Goal: Task Accomplishment & Management: Complete application form

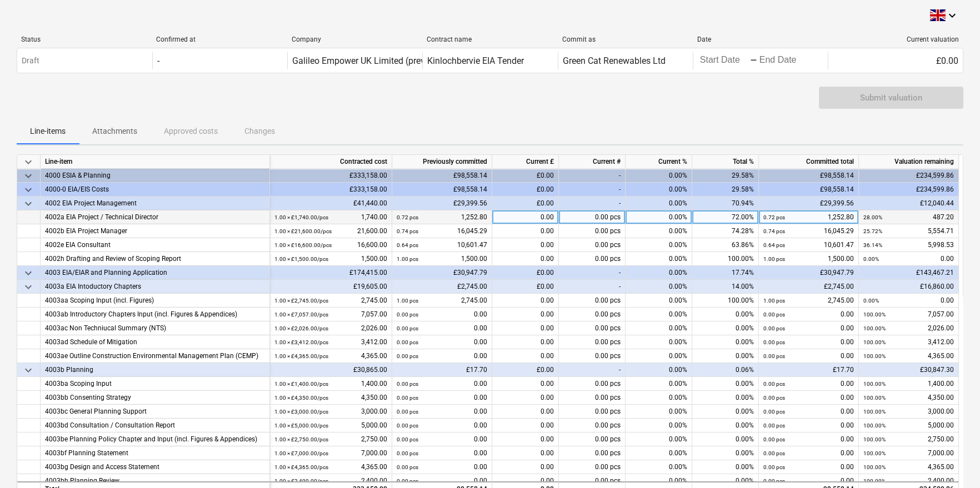
click at [532, 217] on div "0.00" at bounding box center [525, 218] width 67 height 14
type input "[DATE]"
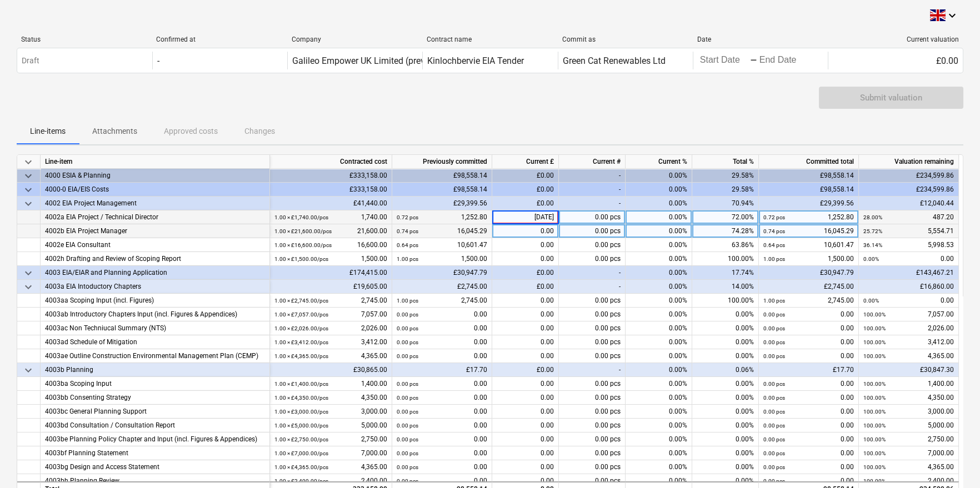
click at [512, 234] on div "0.00" at bounding box center [525, 231] width 67 height 14
type input "1388.63"
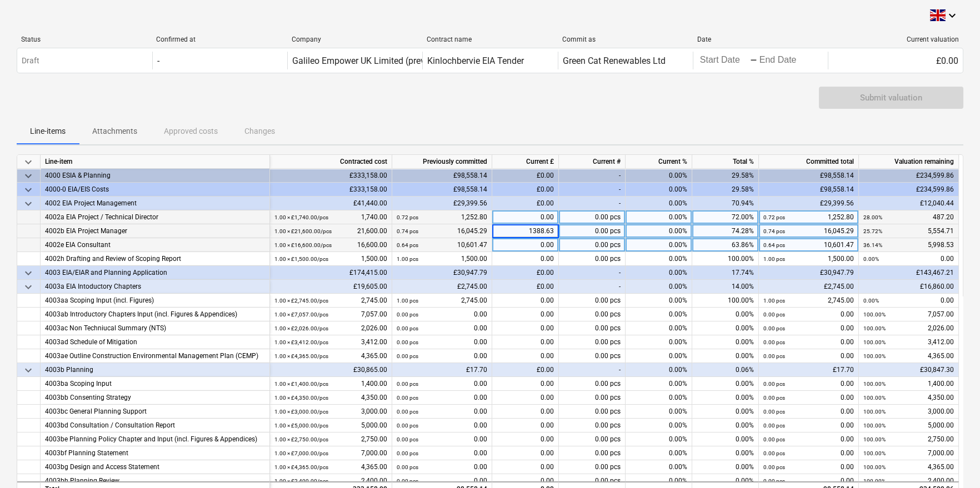
click at [528, 250] on div "0.00" at bounding box center [525, 245] width 67 height 14
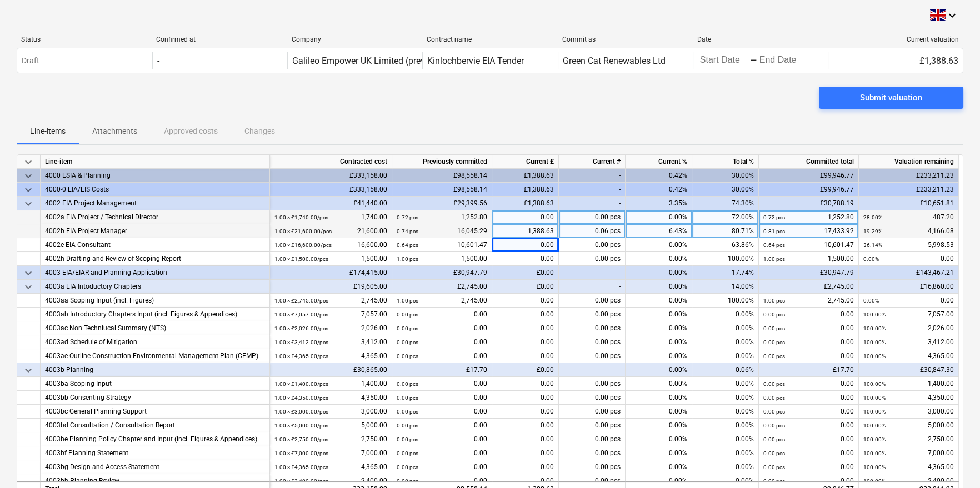
click at [529, 219] on div "0.00" at bounding box center [525, 218] width 67 height 14
click at [511, 217] on input at bounding box center [525, 217] width 66 height 13
type input "121.80"
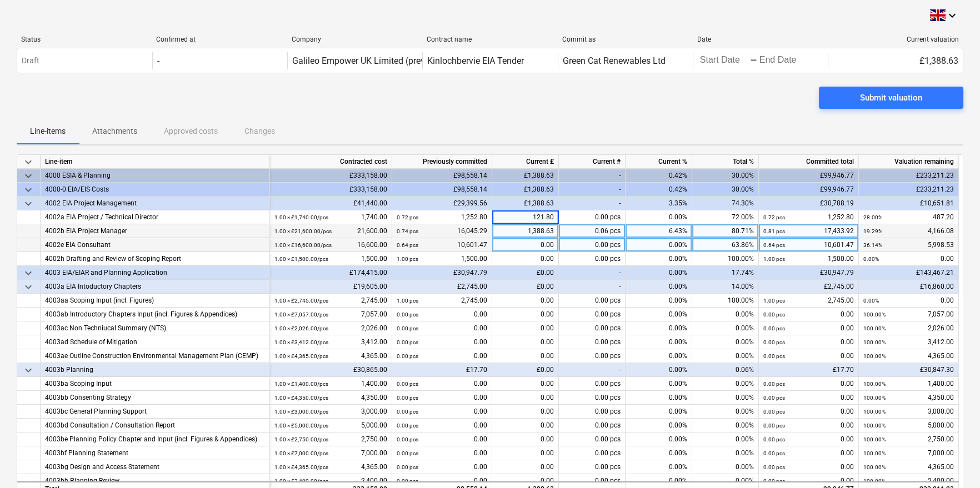
click at [498, 246] on div "0.00" at bounding box center [525, 245] width 67 height 14
click at [512, 244] on div "0.00" at bounding box center [525, 245] width 67 height 14
type input "1499.67"
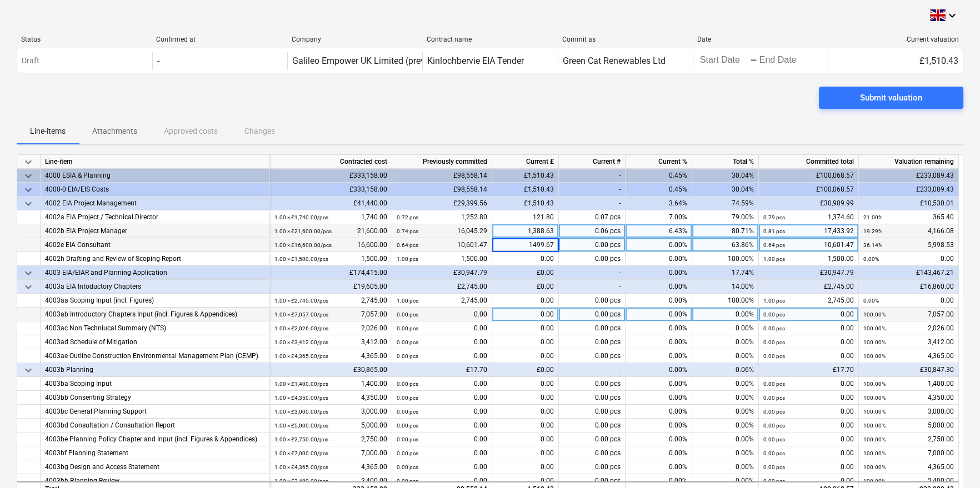
click at [512, 315] on div "0.00" at bounding box center [525, 315] width 67 height 14
type input "764.25"
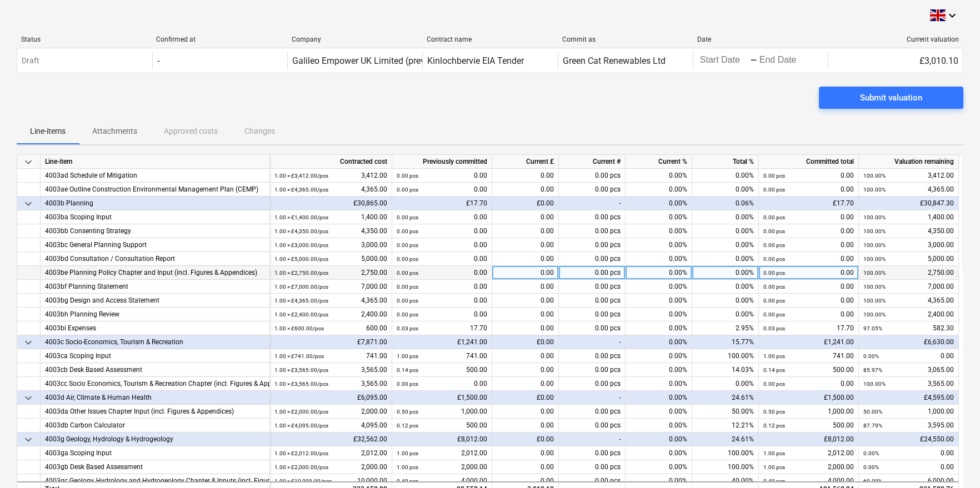
scroll to position [222, 0]
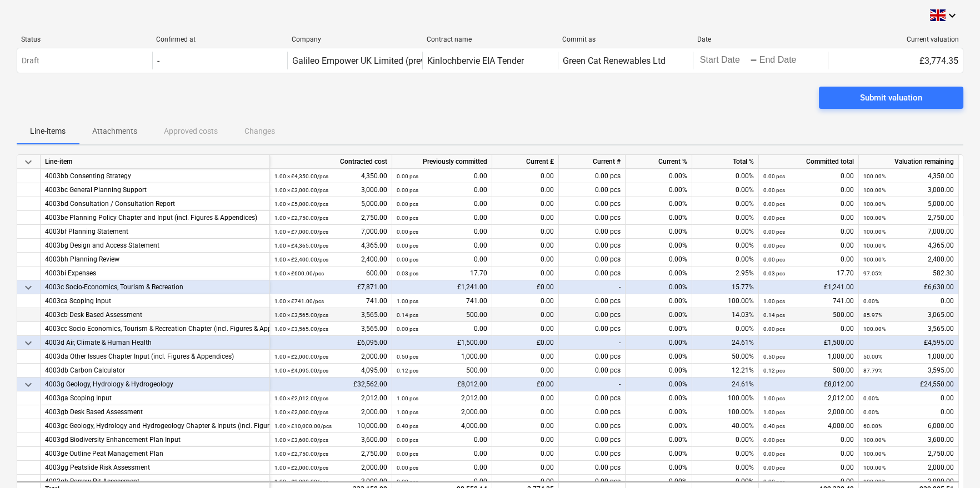
click at [516, 313] on div "0.00" at bounding box center [525, 315] width 67 height 14
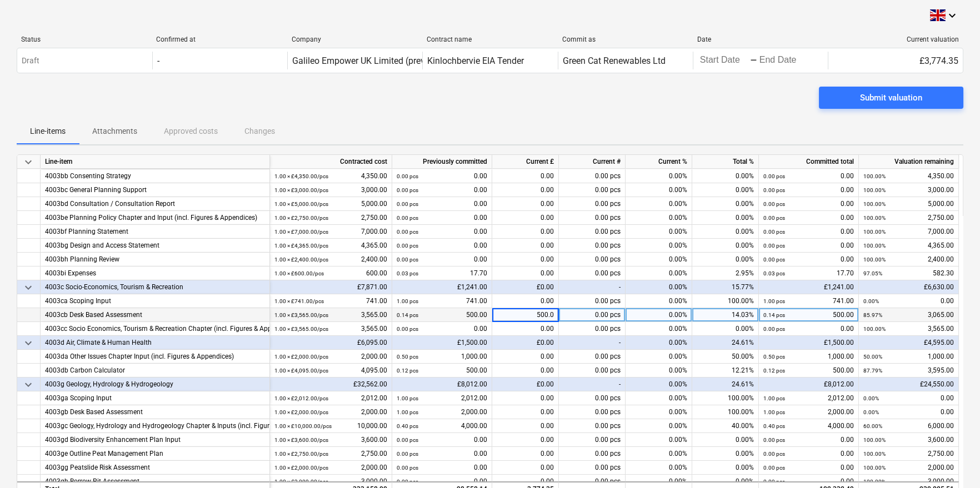
type input "500.00"
click at [503, 339] on div "£0.00" at bounding box center [525, 343] width 67 height 14
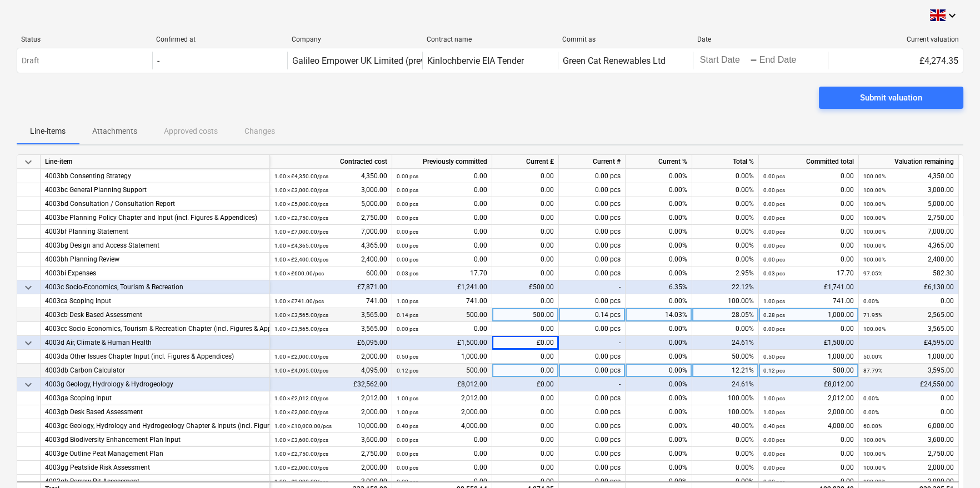
click at [518, 372] on div "0.00" at bounding box center [525, 371] width 67 height 14
type input "500.00"
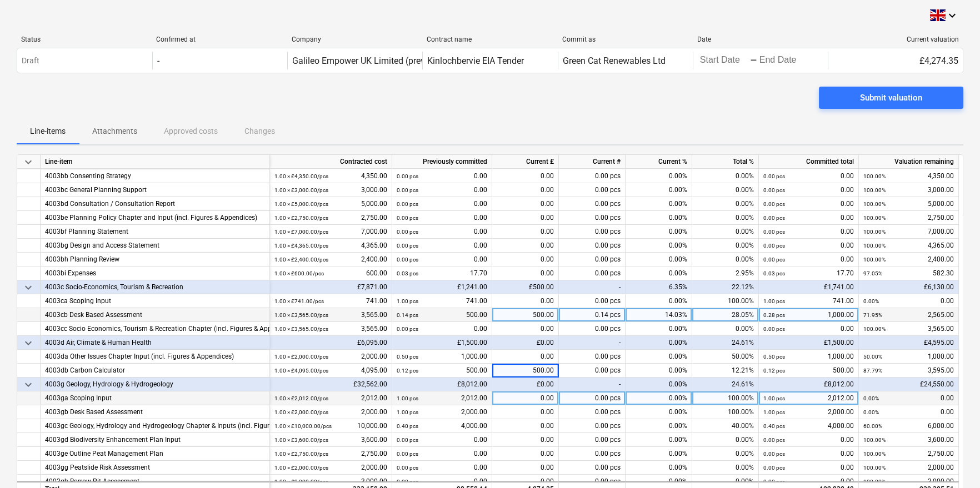
click at [527, 394] on div "0.00" at bounding box center [525, 399] width 67 height 14
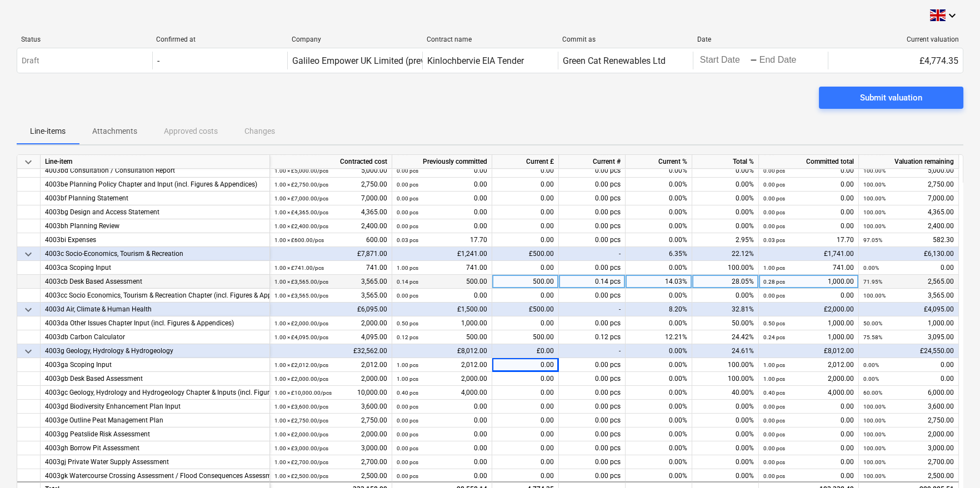
scroll to position [277, 0]
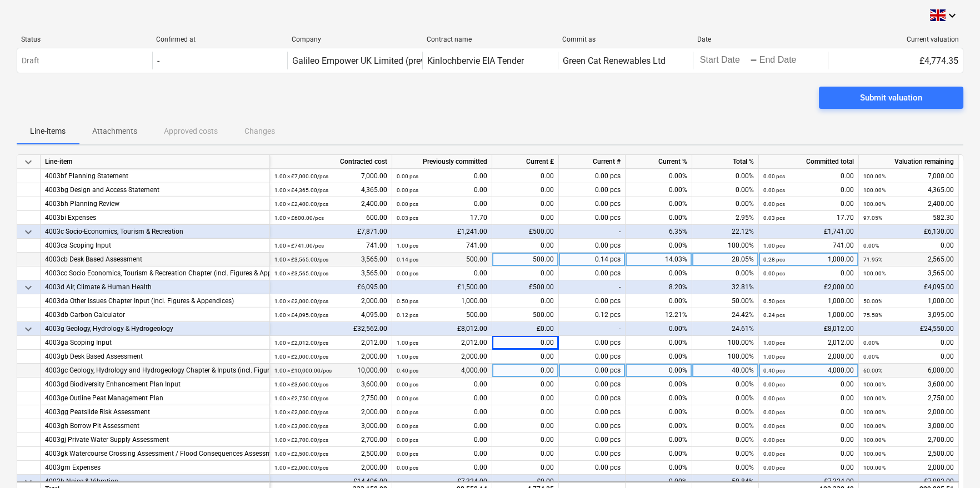
click at [523, 368] on div "0.00" at bounding box center [525, 371] width 67 height 14
type input "750.00"
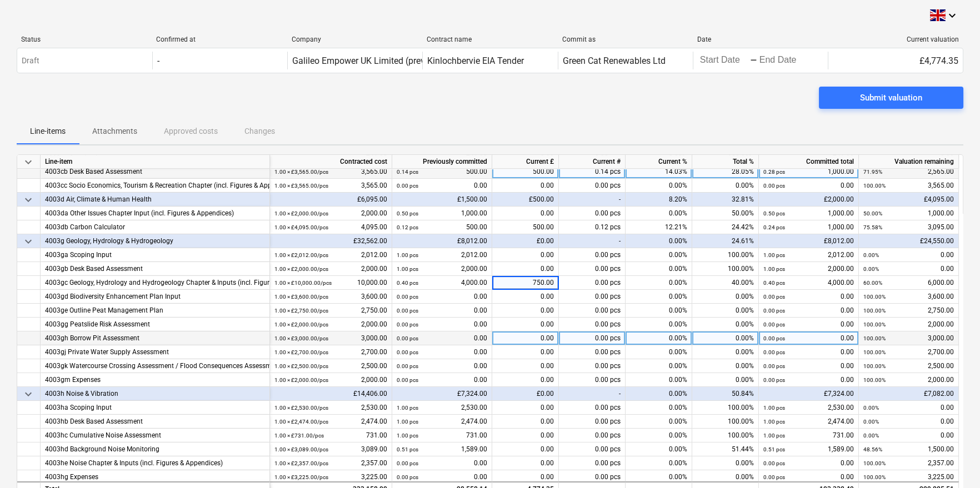
scroll to position [389, 0]
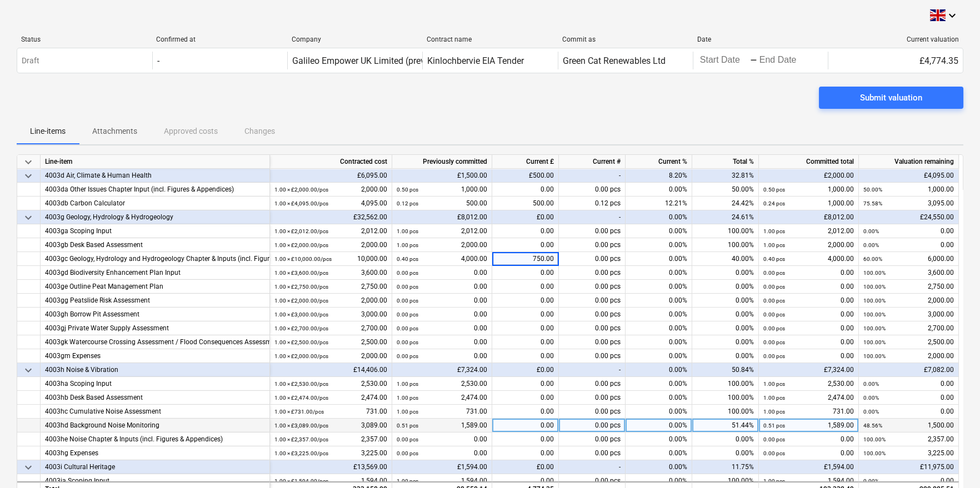
click at [507, 423] on div "0.00" at bounding box center [525, 426] width 67 height 14
type input "1500.00"
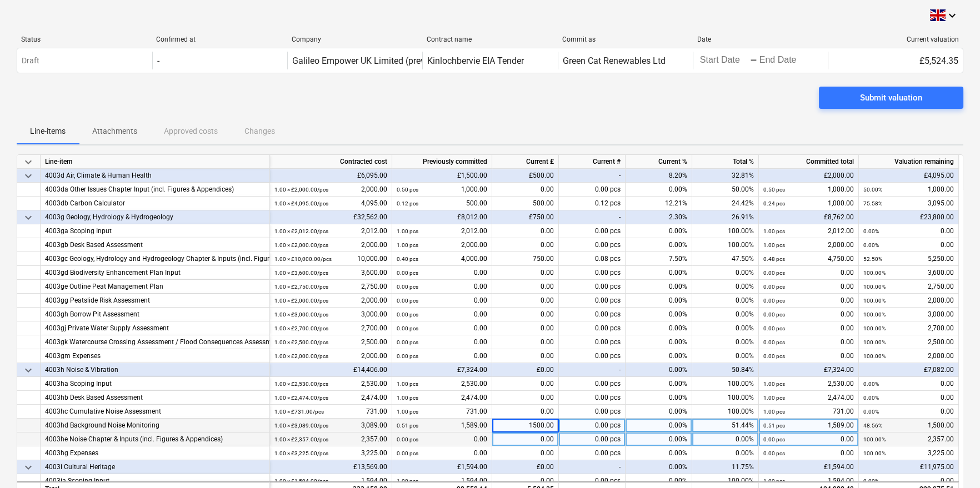
click at [512, 440] on div "0.00" at bounding box center [525, 440] width 67 height 14
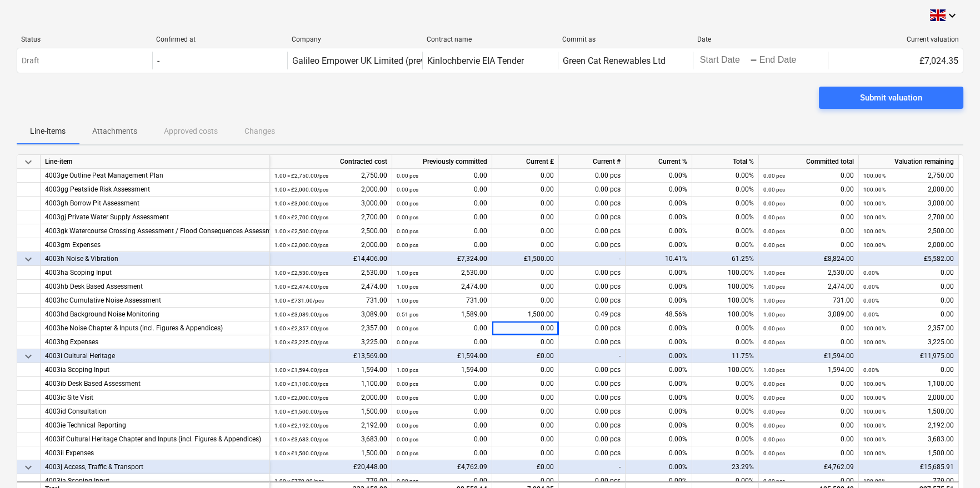
scroll to position [499, 0]
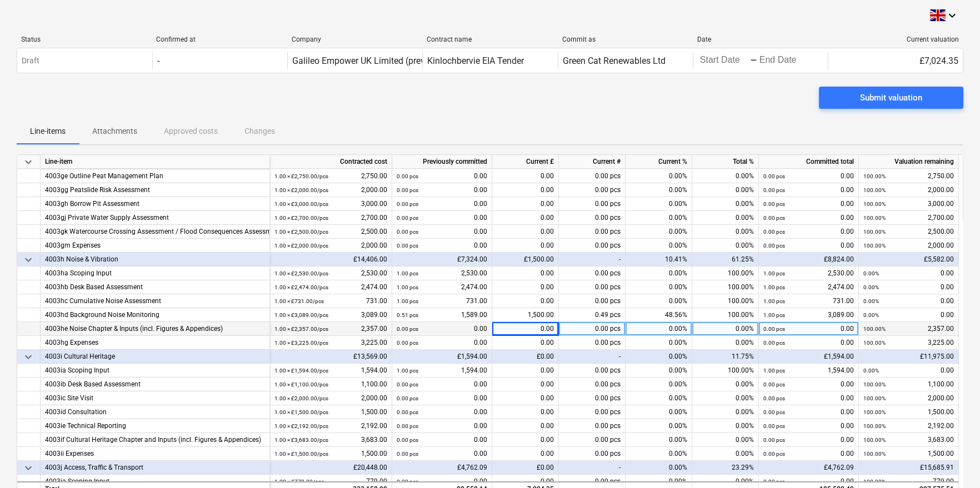
click at [495, 326] on div "0.00" at bounding box center [525, 329] width 67 height 14
type input "820.00"
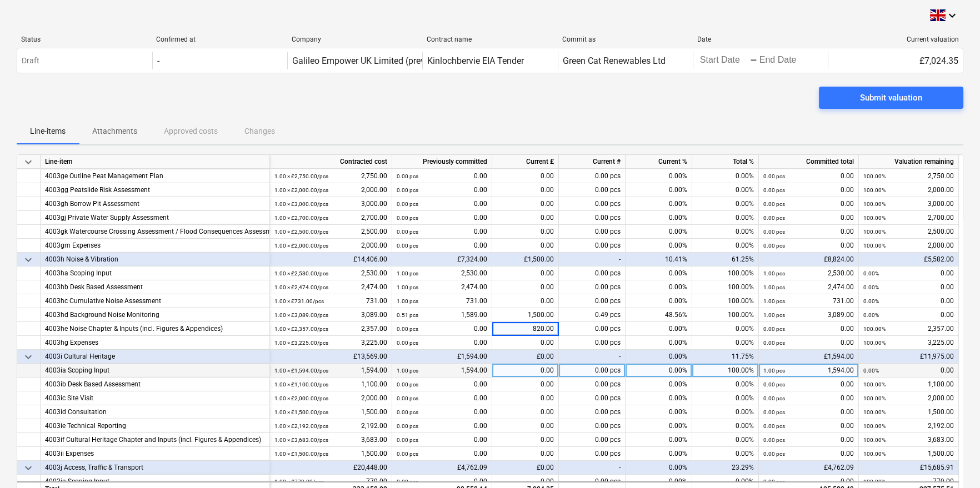
click at [504, 368] on div "0.00" at bounding box center [525, 371] width 67 height 14
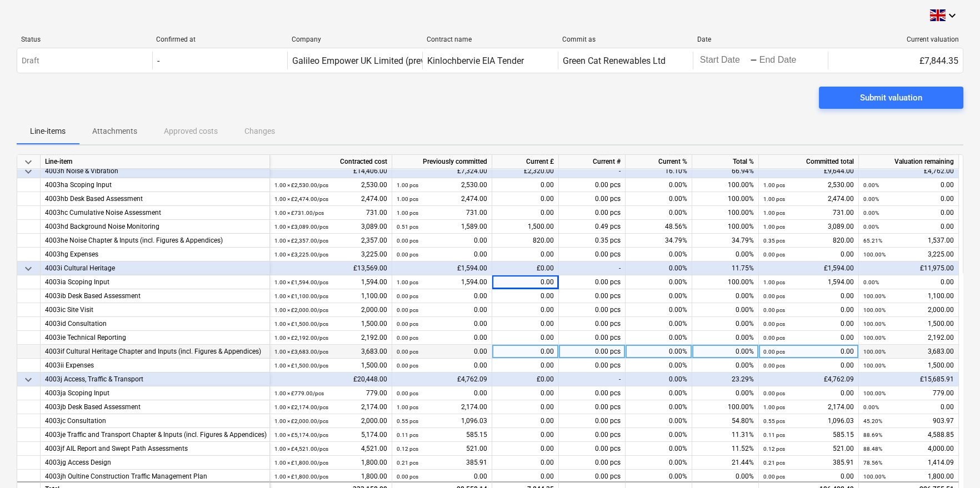
scroll to position [611, 0]
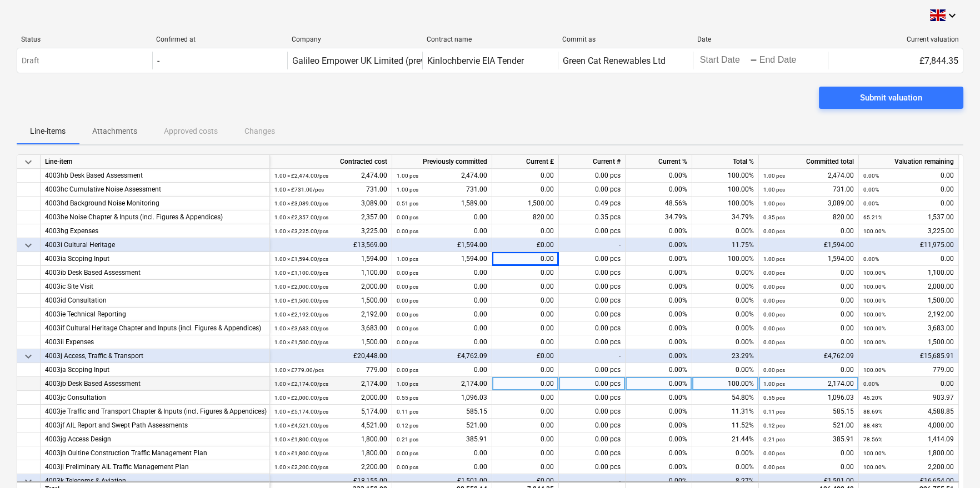
click at [527, 384] on div "0.00" at bounding box center [525, 384] width 67 height 14
type input "385.91"
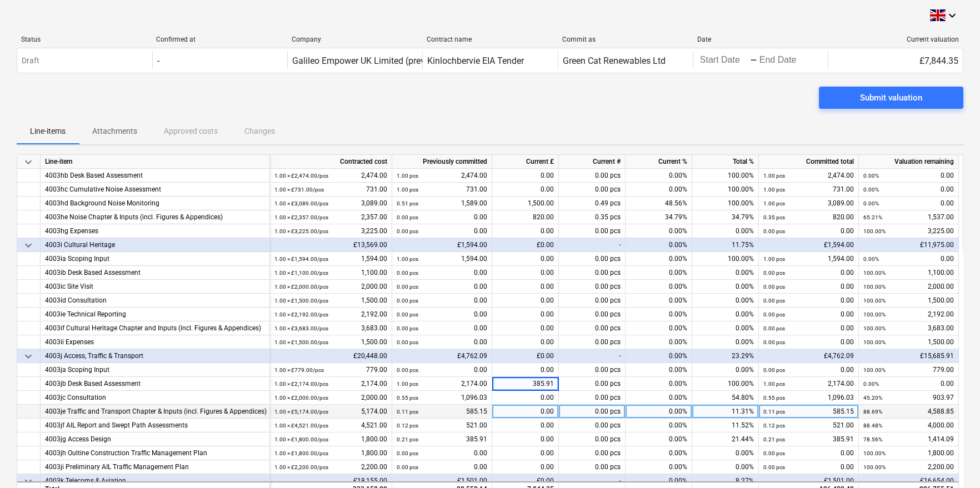
click at [474, 411] on div "0.11 pcs 585.15" at bounding box center [442, 412] width 91 height 14
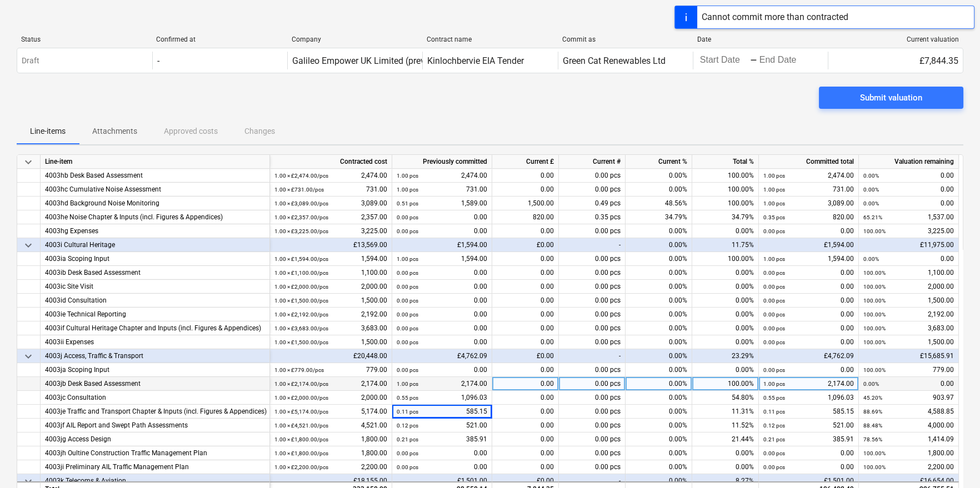
click at [523, 383] on div "0.00" at bounding box center [525, 384] width 67 height 14
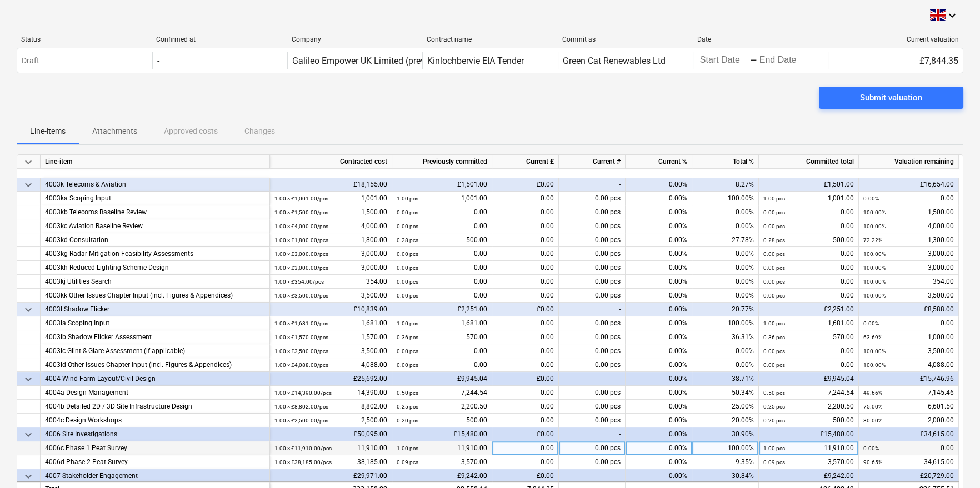
scroll to position [888, 0]
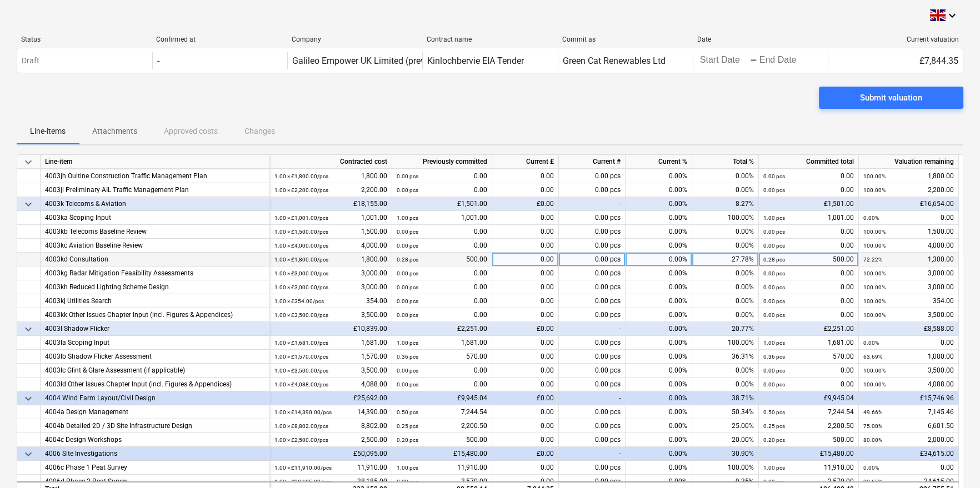
click at [512, 258] on div "0.00" at bounding box center [525, 260] width 67 height 14
type input "500.00"
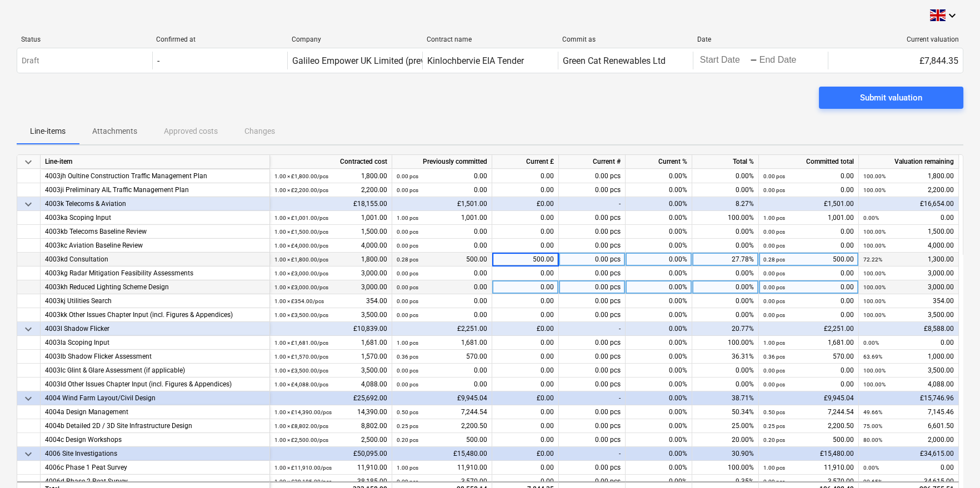
click at [405, 289] on small "0.00 pcs" at bounding box center [408, 287] width 22 height 6
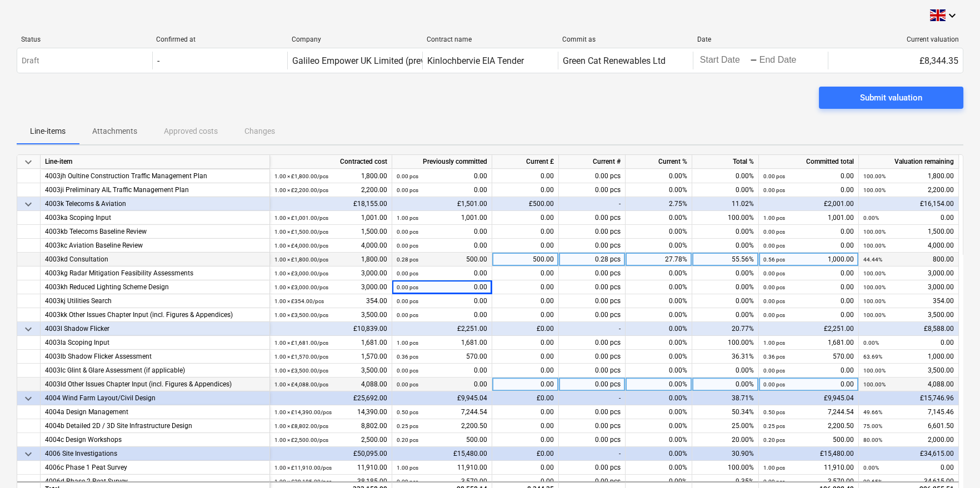
scroll to position [944, 0]
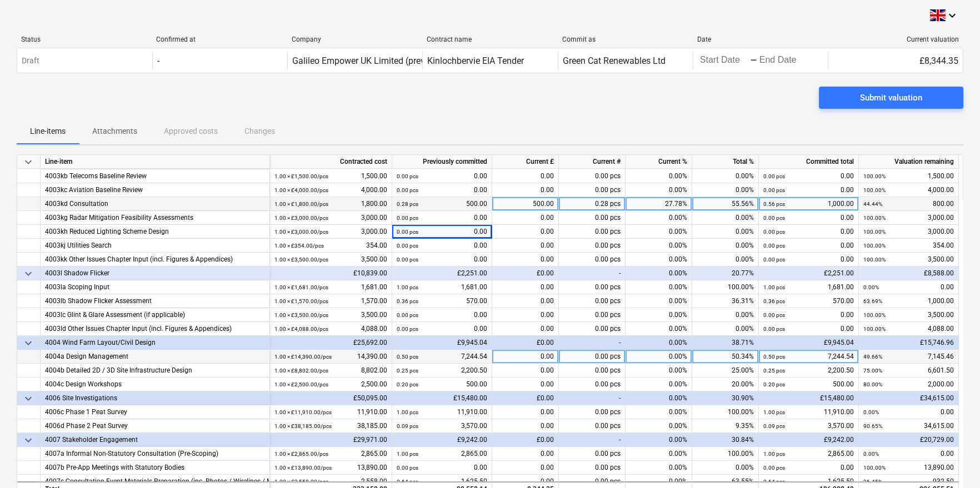
click at [517, 357] on div "0.00" at bounding box center [525, 357] width 67 height 14
type input "1020.77"
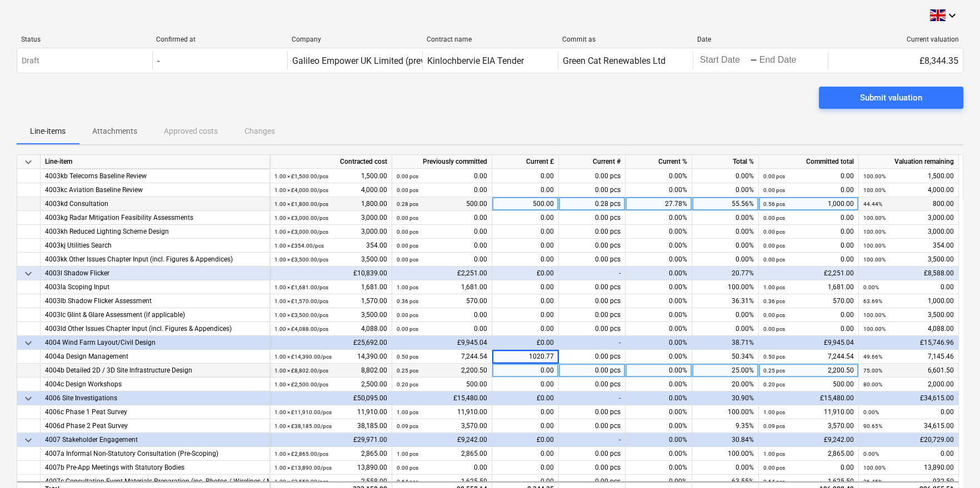
click at [527, 372] on div "0.00" at bounding box center [525, 371] width 67 height 14
click at [536, 370] on input "220.50" at bounding box center [525, 370] width 66 height 13
click at [543, 371] on input "220.50" at bounding box center [525, 370] width 66 height 13
type input "2200.50"
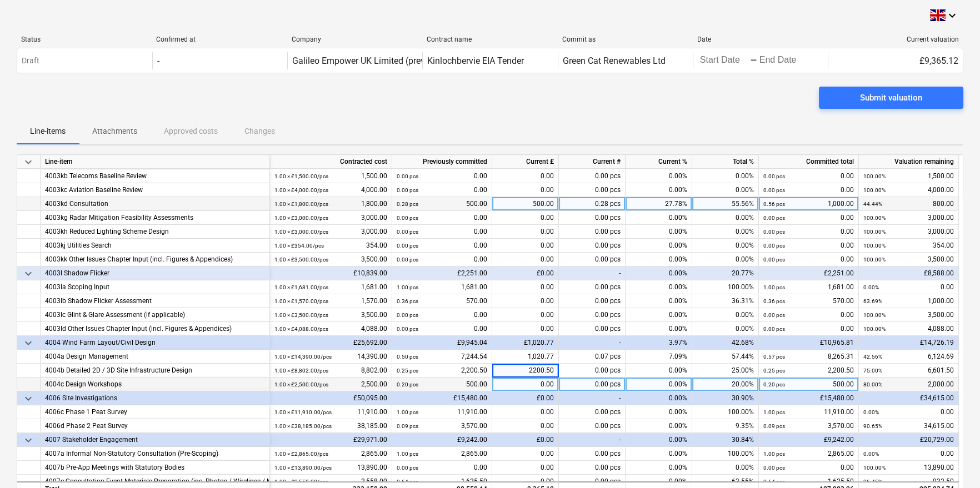
click at [525, 387] on div "0.00" at bounding box center [525, 385] width 67 height 14
type input "500.00"
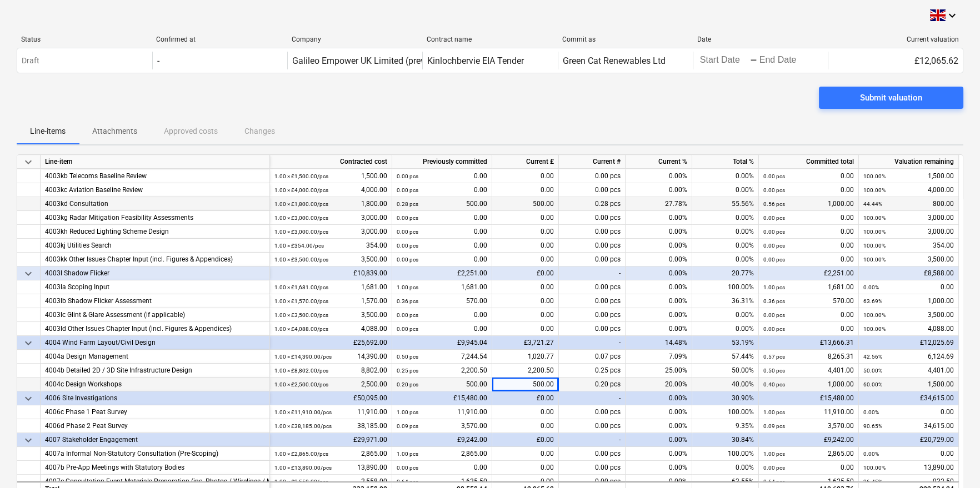
click at [602, 400] on div "-" at bounding box center [592, 399] width 67 height 14
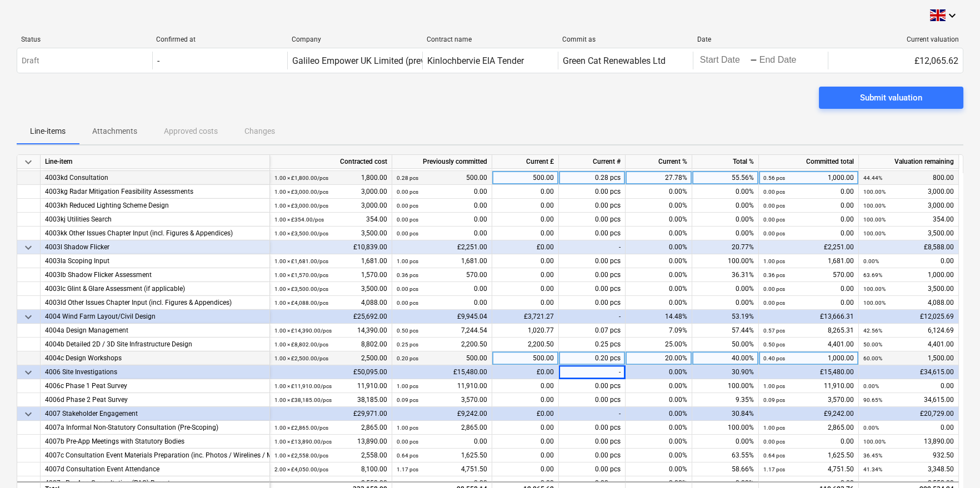
scroll to position [999, 0]
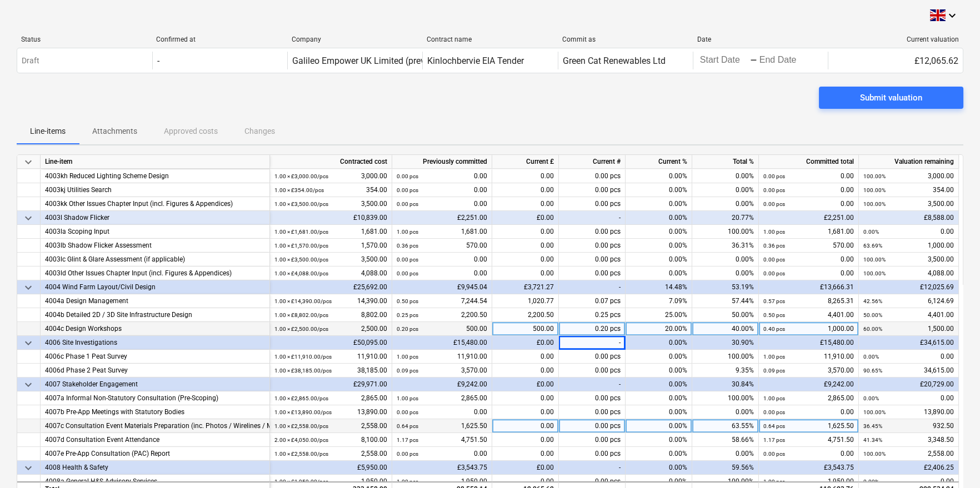
click at [547, 425] on div "0.00" at bounding box center [525, 426] width 67 height 14
type input "583.50"
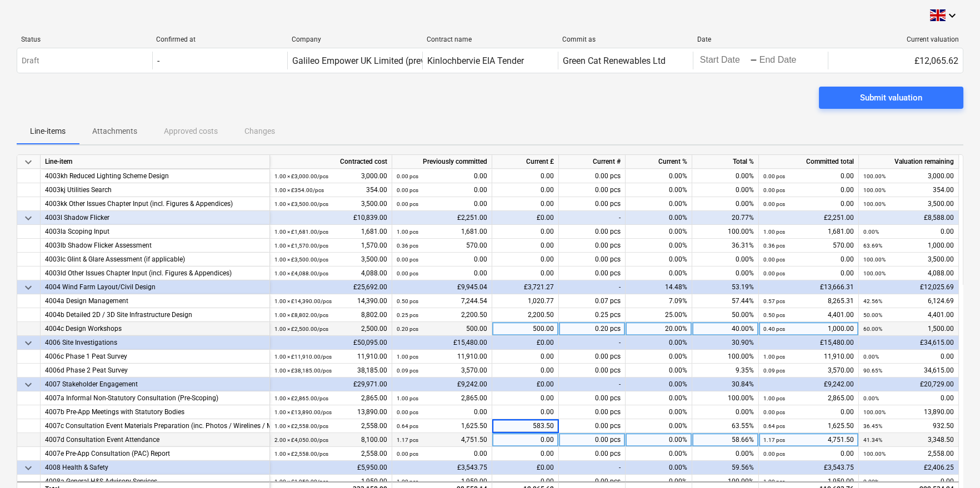
click at [487, 440] on div "1.17 pcs 4,751.50" at bounding box center [442, 440] width 100 height 14
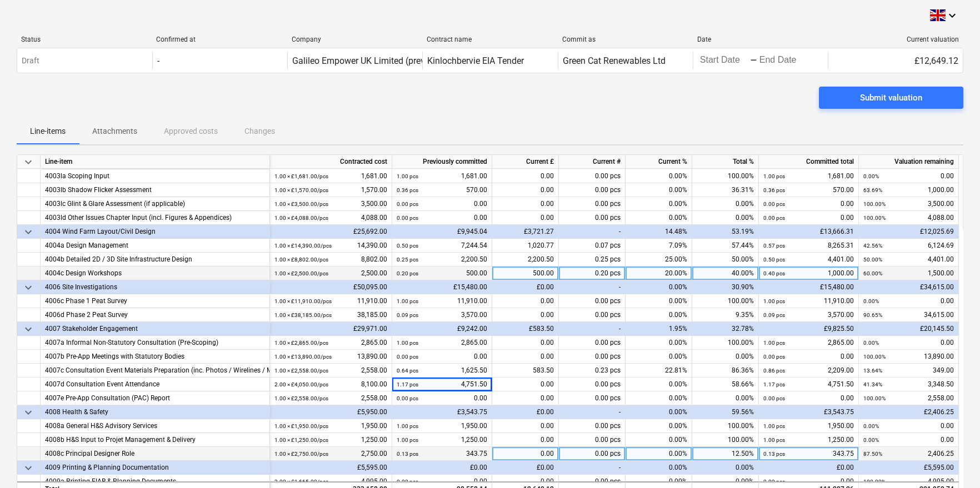
scroll to position [1076, 0]
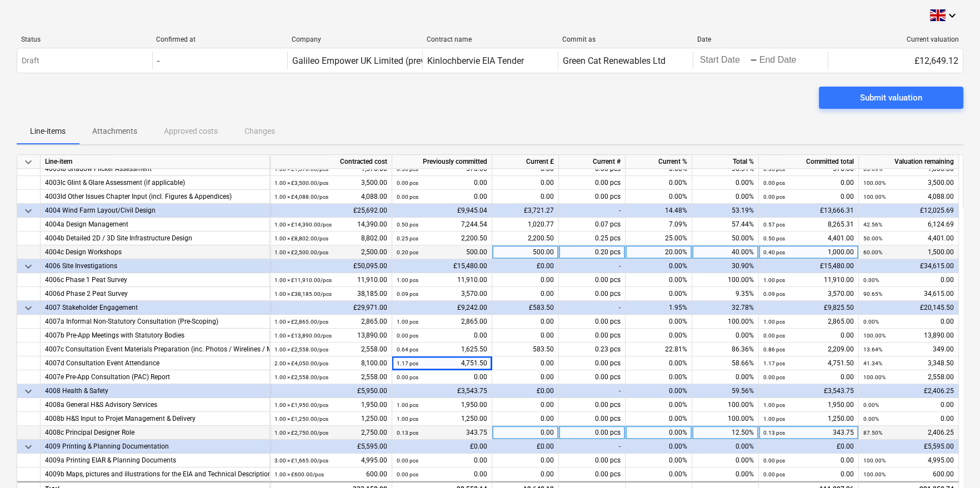
click at [515, 433] on div "0.00" at bounding box center [525, 433] width 67 height 14
type input "343.75"
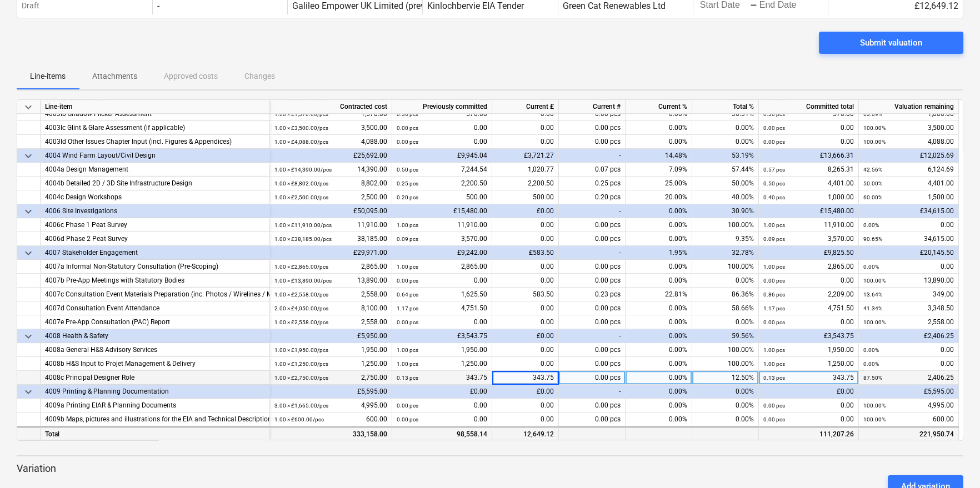
scroll to position [265, 0]
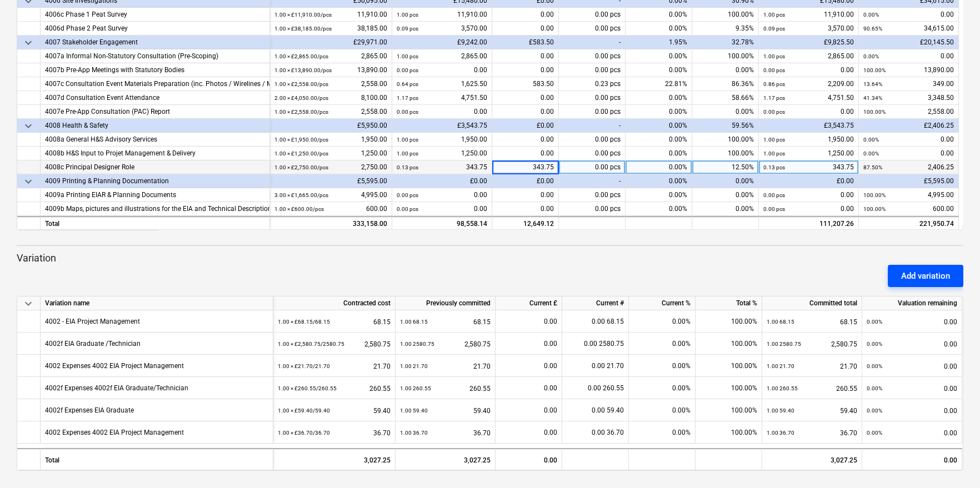
click at [928, 273] on div "Add variation" at bounding box center [925, 276] width 49 height 14
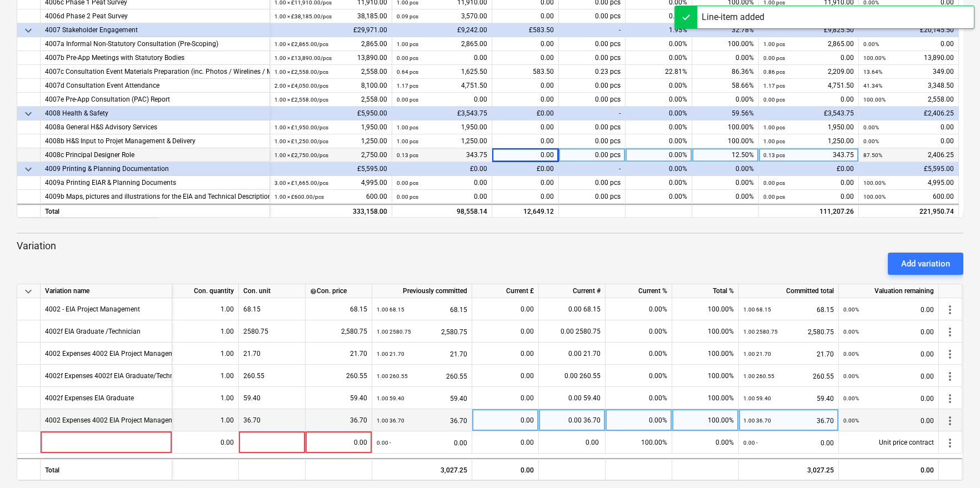
scroll to position [288, 0]
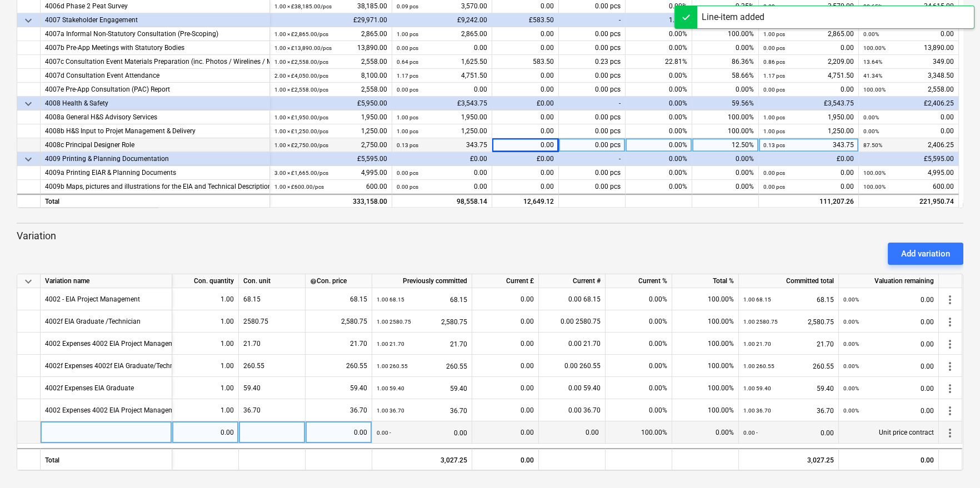
click at [62, 425] on div at bounding box center [107, 433] width 132 height 22
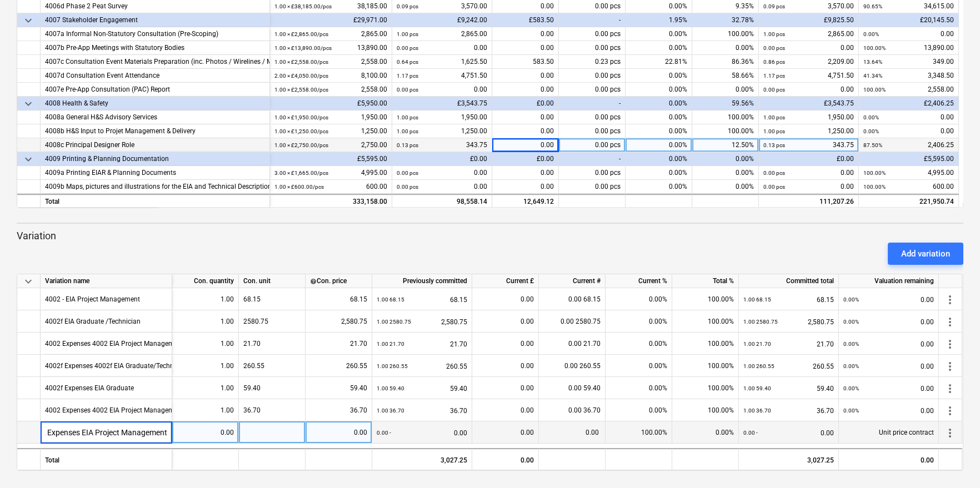
type input "4002 Expenses EIA Project Management"
click at [189, 426] on div "0.00" at bounding box center [205, 433] width 57 height 22
type input "1.00"
click at [248, 431] on div at bounding box center [272, 433] width 67 height 22
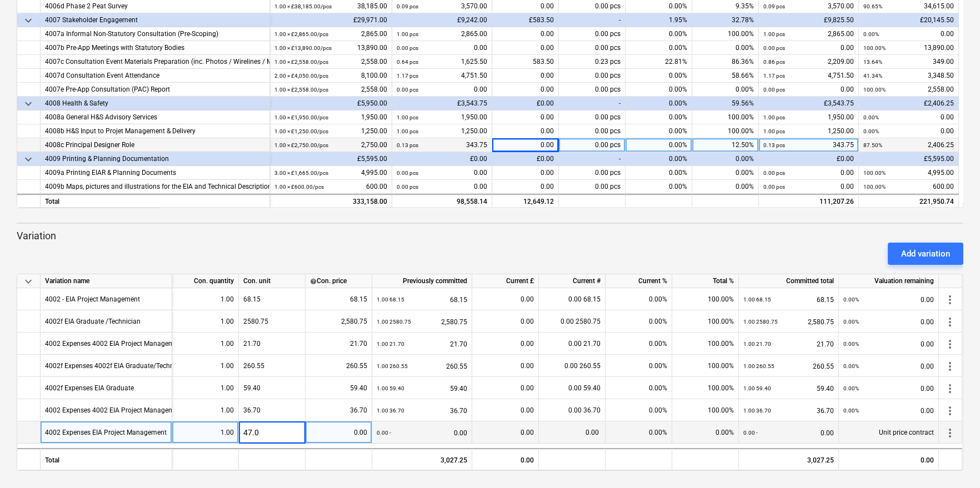
type input "47.05"
click at [510, 434] on div "0.00" at bounding box center [505, 433] width 57 height 22
click at [359, 432] on div "0.00" at bounding box center [338, 433] width 57 height 22
type input "47.05"
click at [492, 430] on div "0.00" at bounding box center [505, 433] width 57 height 22
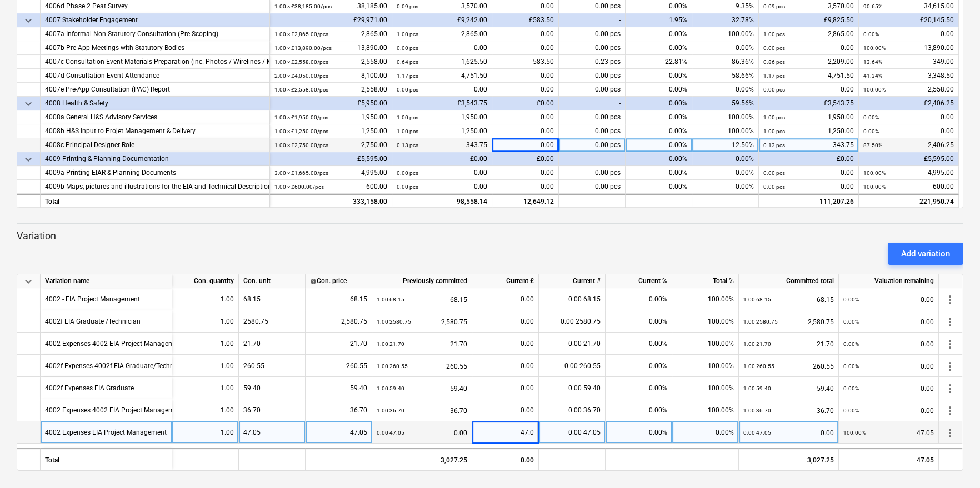
type input "47.05"
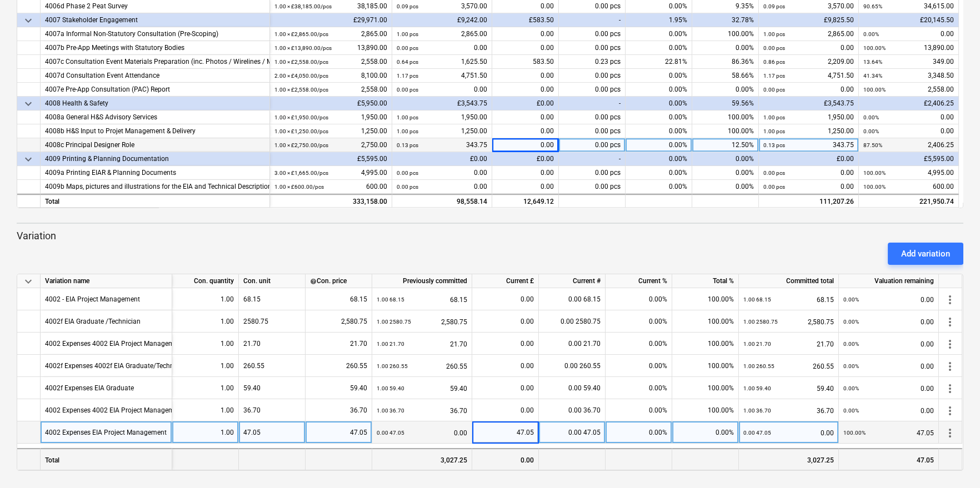
click at [489, 461] on div "0.00" at bounding box center [505, 459] width 67 height 22
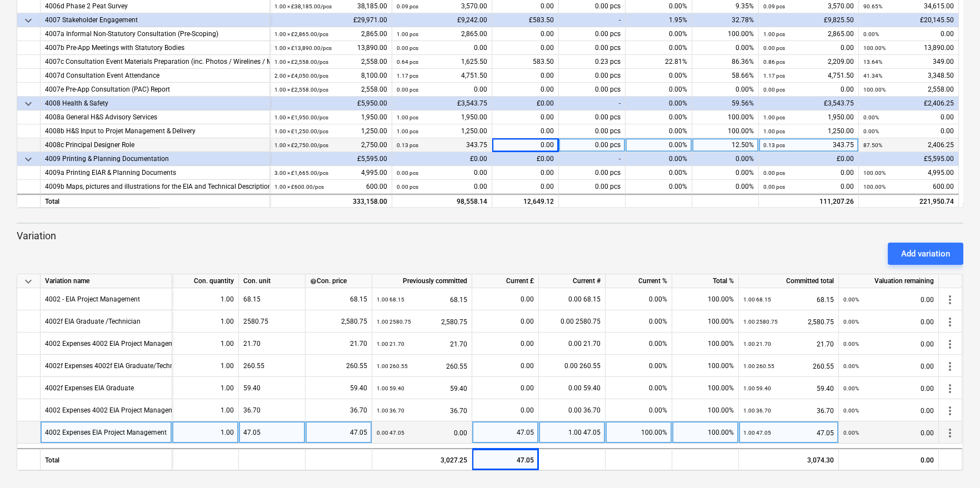
click at [141, 433] on div "4002 Expenses EIA Project Management" at bounding box center [106, 433] width 122 height 22
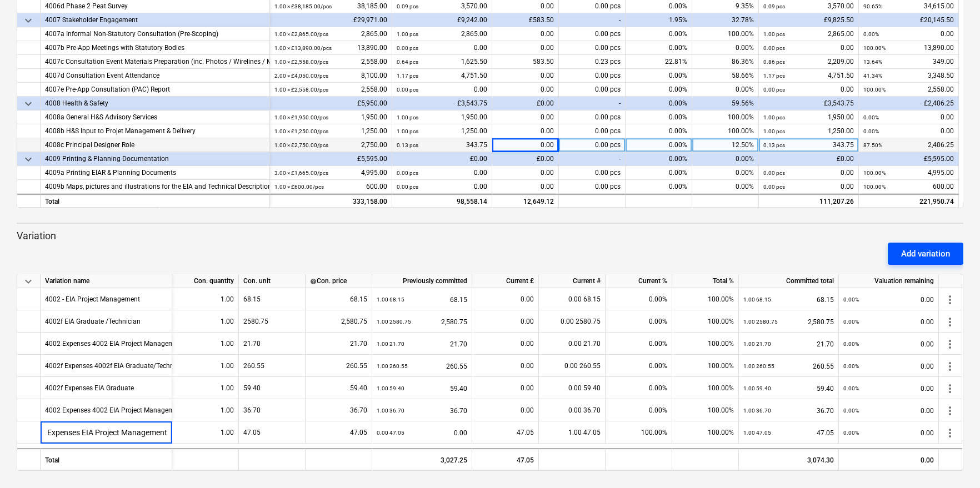
click at [931, 258] on div "Add variation" at bounding box center [925, 254] width 49 height 14
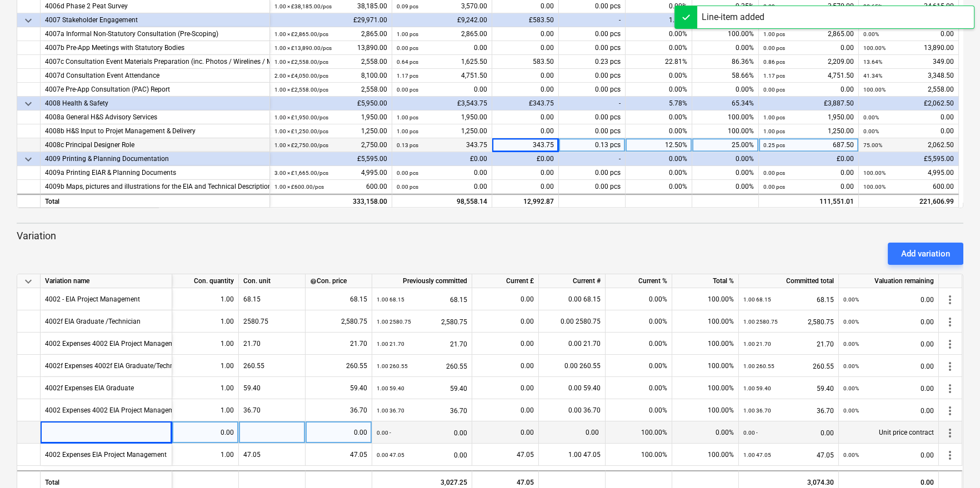
click at [77, 438] on div at bounding box center [107, 433] width 132 height 22
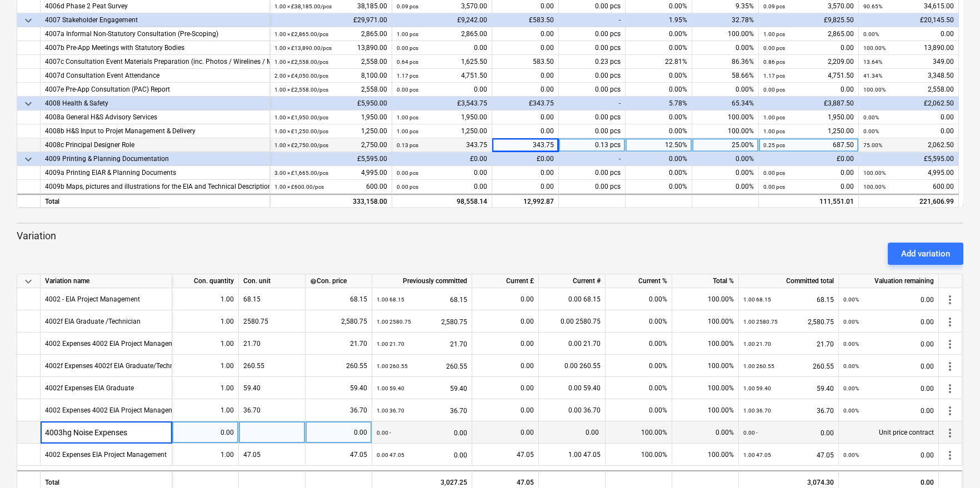
type input "4003hg Noise Expenses"
click at [206, 433] on div "0.00" at bounding box center [205, 433] width 57 height 22
type input "1.00"
click at [280, 428] on div at bounding box center [272, 433] width 67 height 22
click at [274, 434] on div at bounding box center [272, 433] width 67 height 22
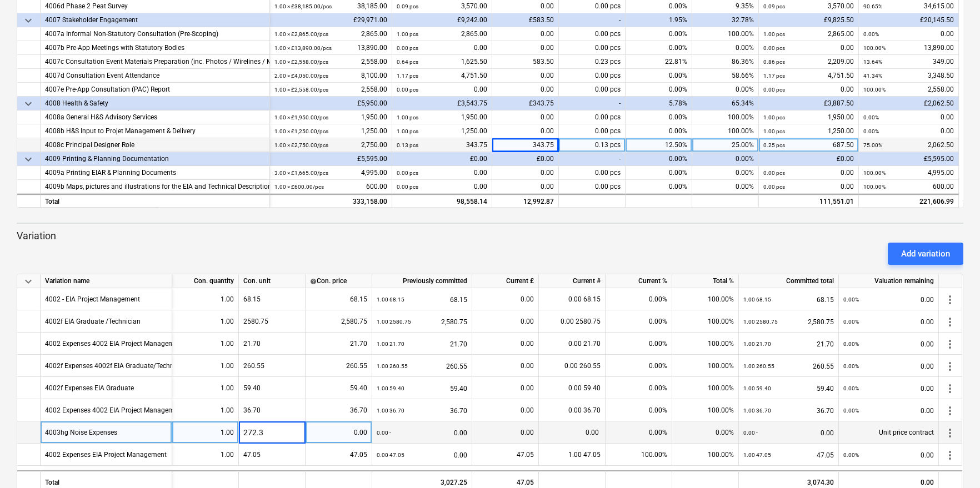
type input "272.33"
click at [328, 433] on div "0.00" at bounding box center [338, 433] width 57 height 22
type input "272.33"
click at [440, 434] on div "0.00 272.33 0.00" at bounding box center [422, 433] width 91 height 23
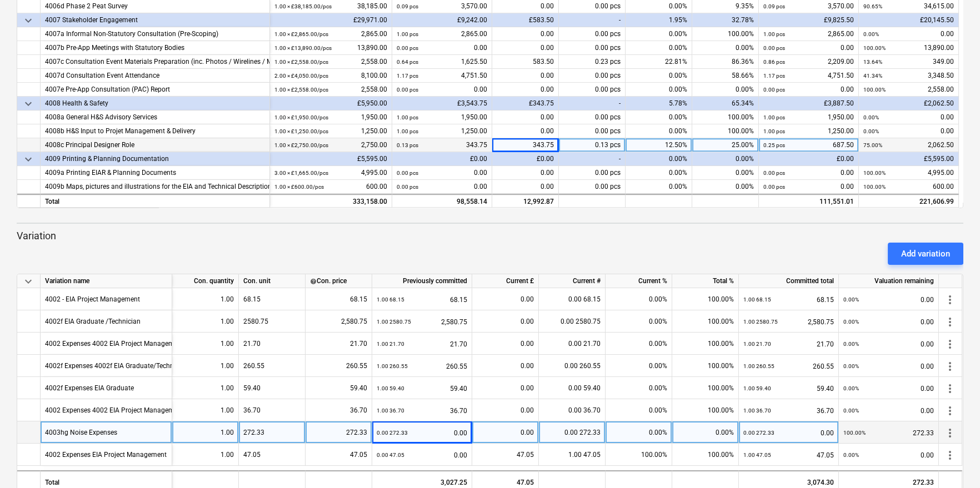
click at [444, 432] on div "0.00 272.33 0.00" at bounding box center [422, 433] width 91 height 23
click at [504, 435] on div "0.00" at bounding box center [505, 433] width 57 height 22
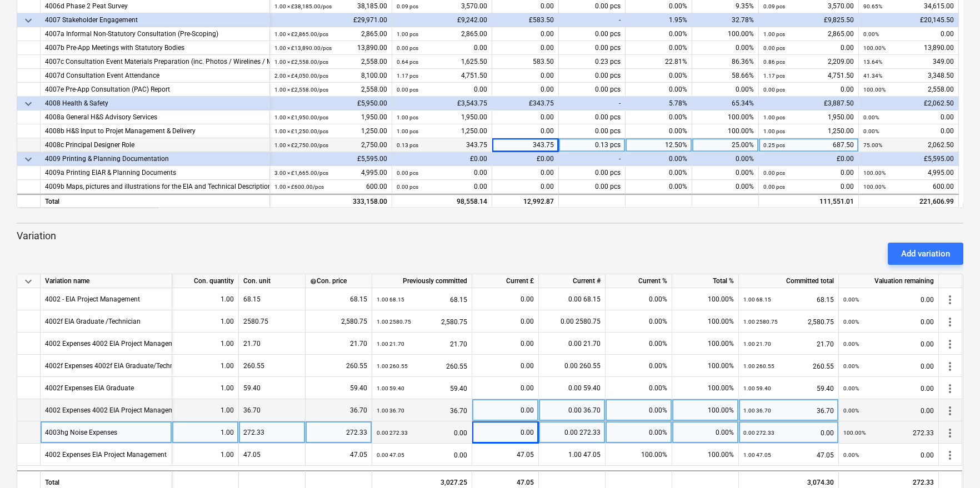
click at [515, 413] on div "0.00" at bounding box center [505, 410] width 57 height 22
click at [506, 431] on div "0.00" at bounding box center [505, 433] width 57 height 22
type input "272.33"
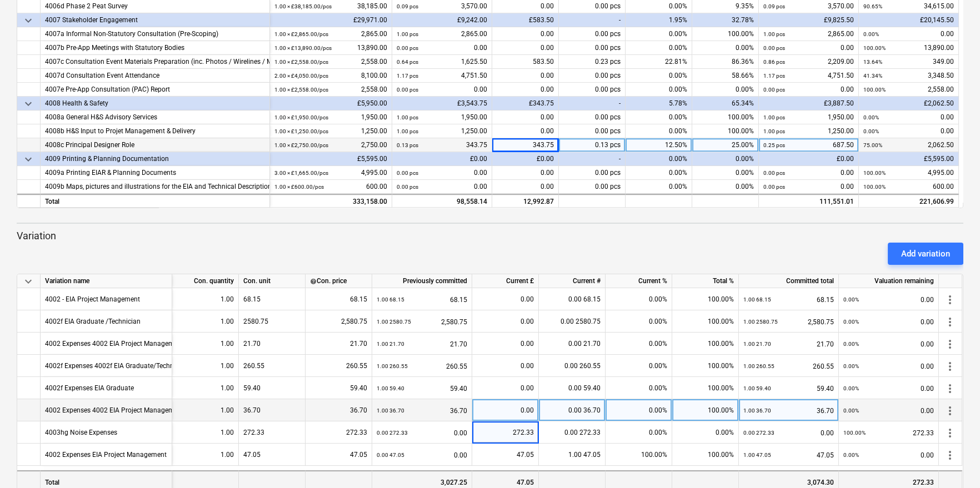
click at [569, 483] on div at bounding box center [572, 481] width 67 height 22
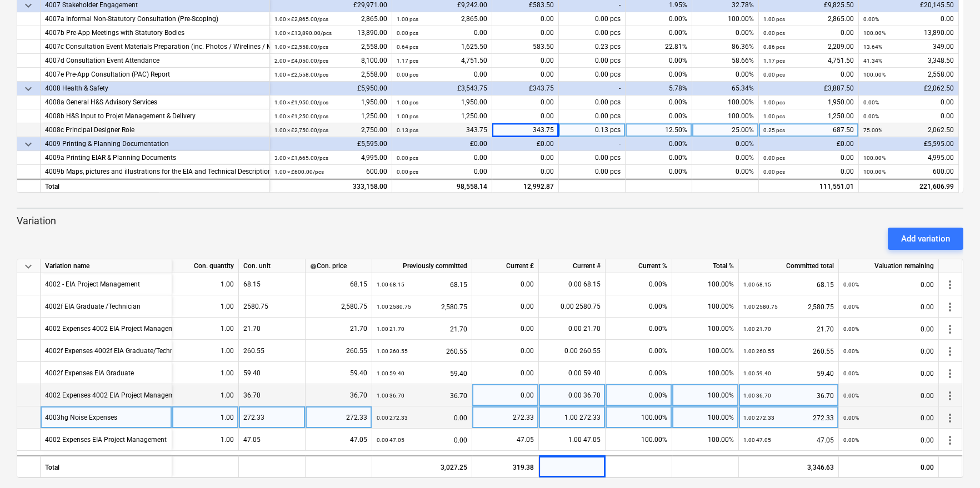
scroll to position [310, 0]
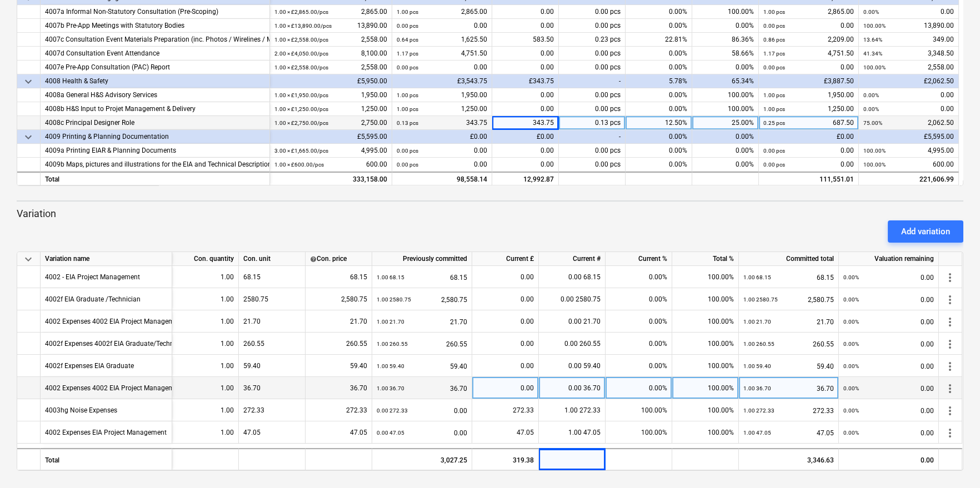
click at [513, 387] on div "0.00" at bounding box center [505, 388] width 57 height 22
type input "36.70"
click at [438, 384] on div "1.00 36.70 36.70" at bounding box center [422, 388] width 91 height 23
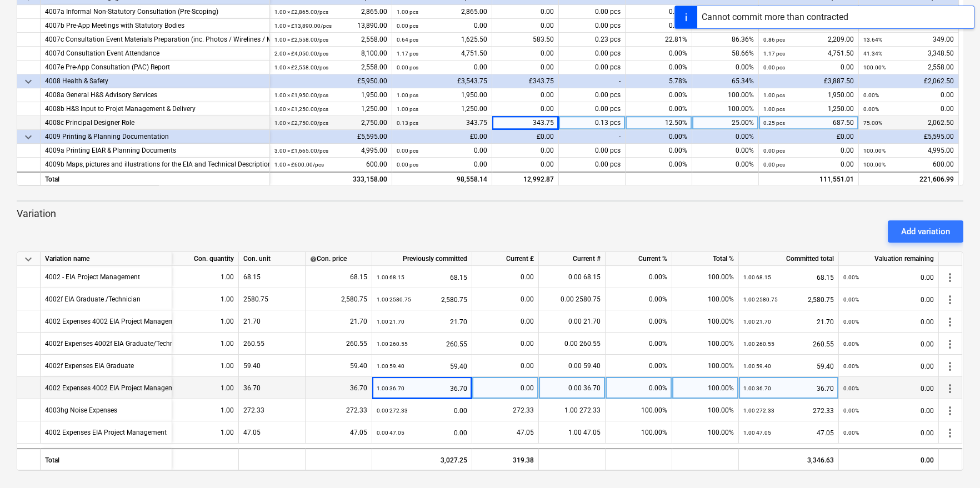
click at [460, 388] on div "1.00 36.70 36.70" at bounding box center [422, 388] width 91 height 23
click at [463, 387] on div "1.00 36.70 36.70" at bounding box center [422, 388] width 91 height 23
drag, startPoint x: 466, startPoint y: 388, endPoint x: 440, endPoint y: 388, distance: 25.5
click at [440, 388] on div "1.00 36.70 36.70" at bounding box center [422, 388] width 91 height 23
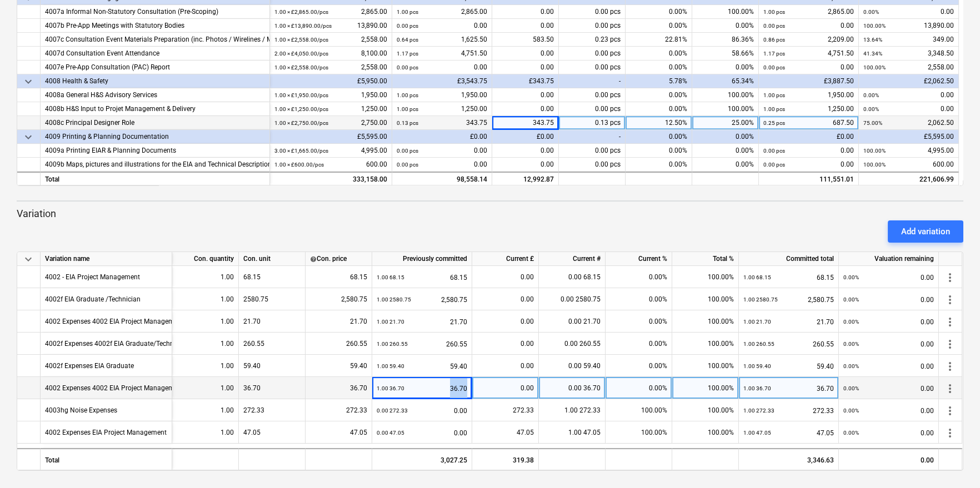
drag, startPoint x: 440, startPoint y: 388, endPoint x: 414, endPoint y: 392, distance: 26.3
click at [414, 392] on div "1.00 36.70 36.70" at bounding box center [422, 388] width 91 height 23
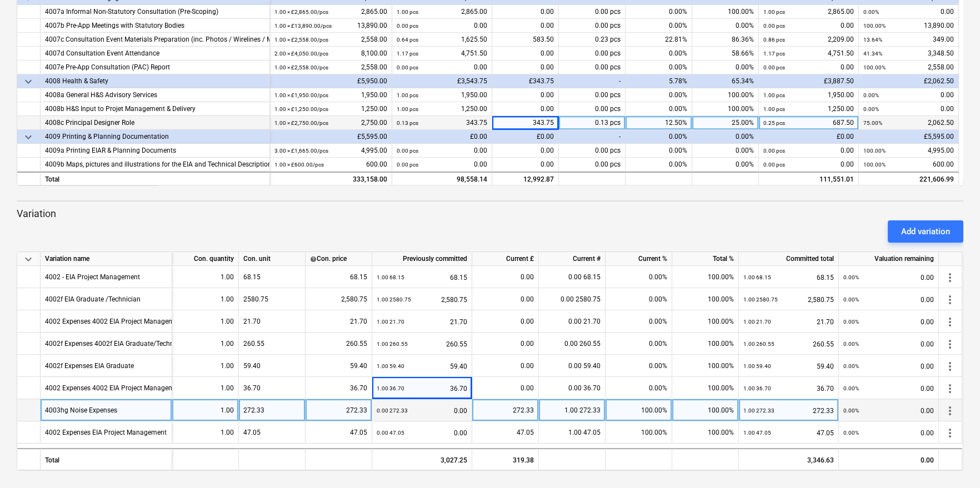
click at [434, 407] on div "0.00 272.33 0.00" at bounding box center [422, 410] width 91 height 23
click at [147, 409] on div "4003hg Noise Expenses" at bounding box center [107, 410] width 132 height 22
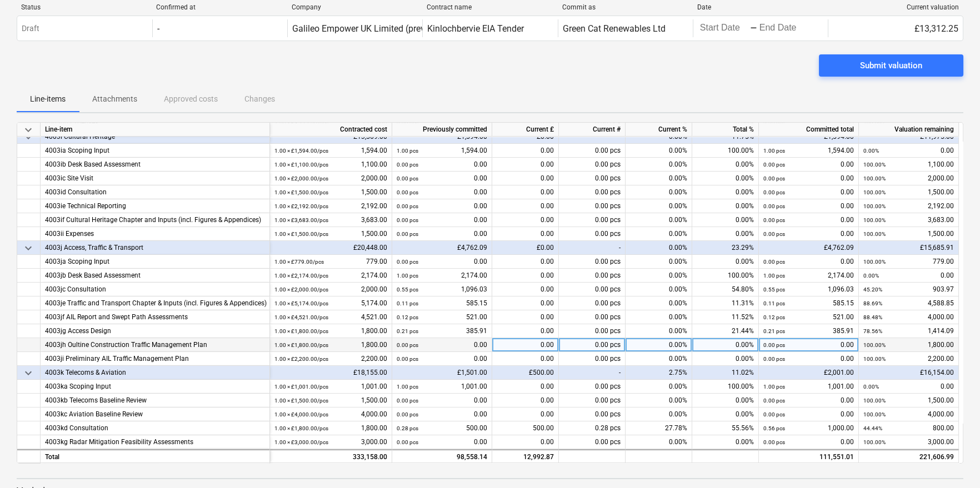
scroll to position [743, 0]
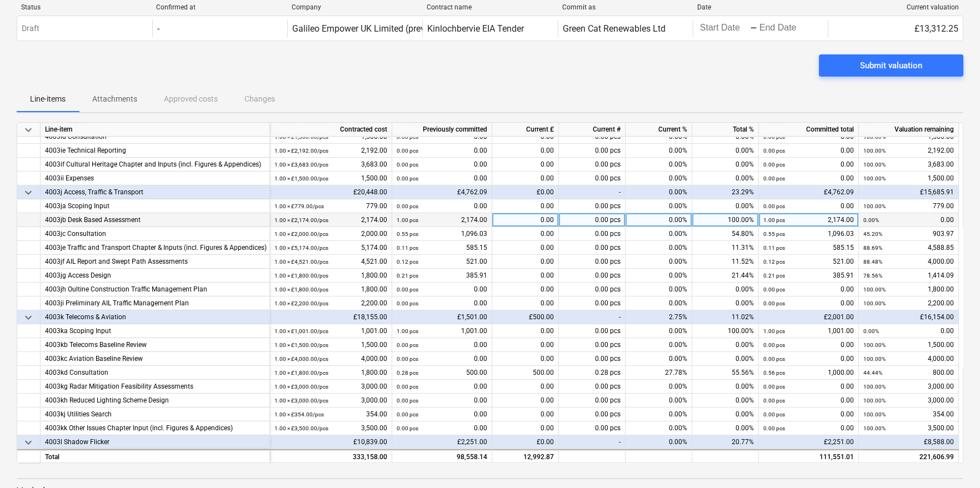
click at [514, 221] on div "0.00" at bounding box center [525, 220] width 67 height 14
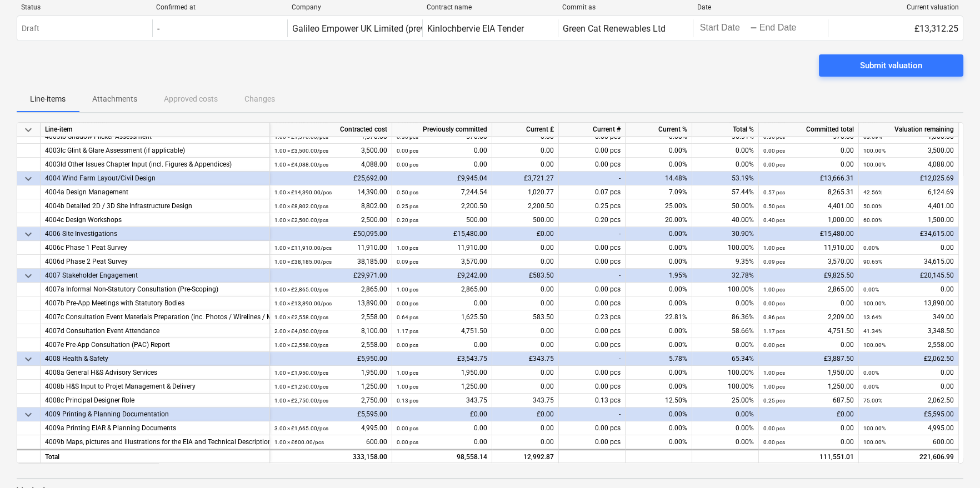
scroll to position [310, 0]
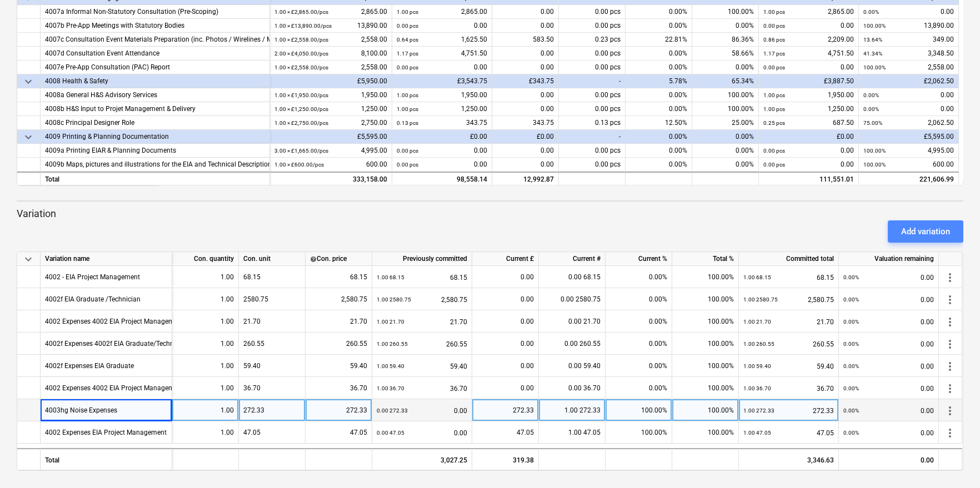
click at [924, 229] on div "Add variation" at bounding box center [925, 231] width 49 height 14
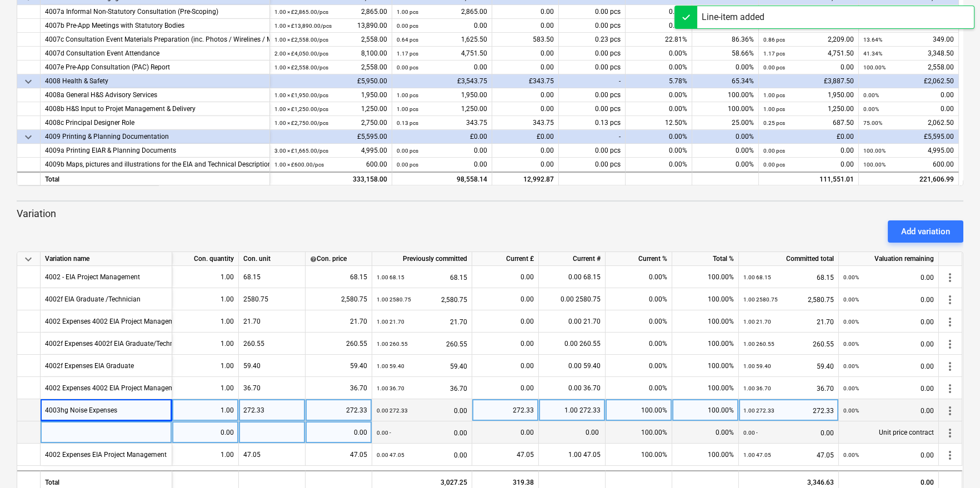
click at [64, 434] on div at bounding box center [107, 433] width 132 height 22
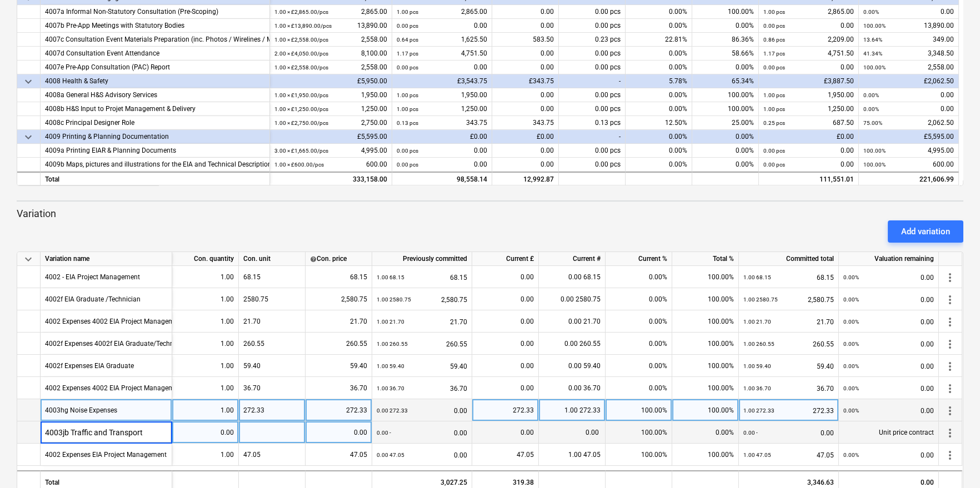
type input "4003jb Traffic and Transport"
click at [223, 435] on div "0.00" at bounding box center [205, 433] width 57 height 22
type input "1.00"
click at [343, 432] on div "0.00" at bounding box center [338, 433] width 57 height 22
type input "385.91"
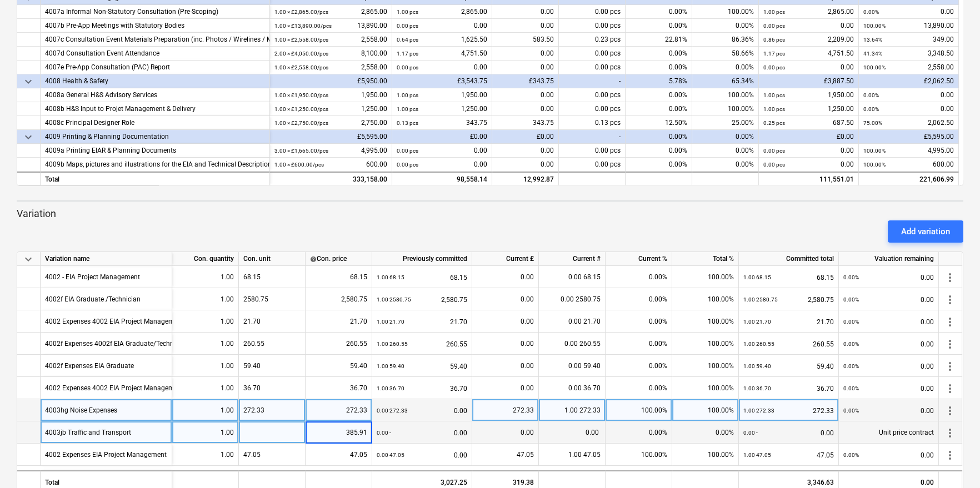
click at [503, 432] on div "0.00" at bounding box center [505, 433] width 57 height 22
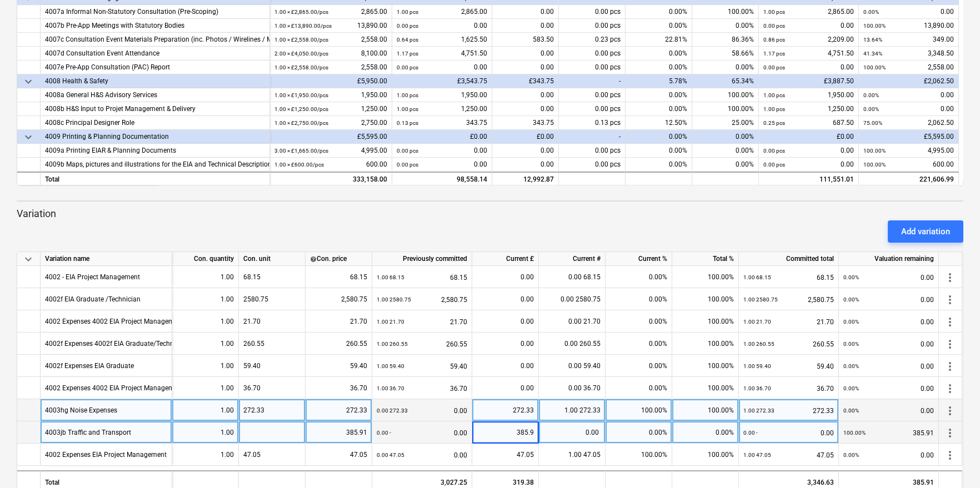
type input "385.91"
click at [261, 428] on div at bounding box center [272, 433] width 67 height 22
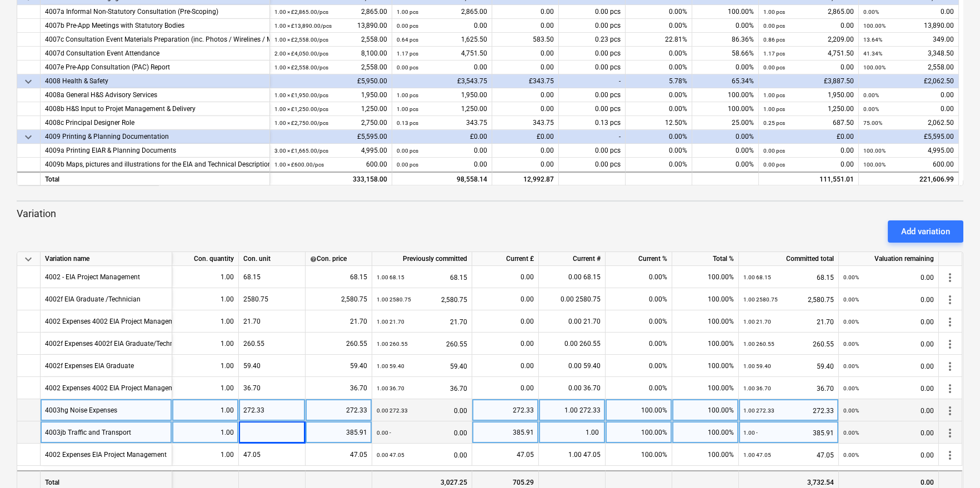
click at [404, 474] on div "3,027.25" at bounding box center [422, 481] width 100 height 22
click at [600, 487] on div at bounding box center [572, 481] width 67 height 22
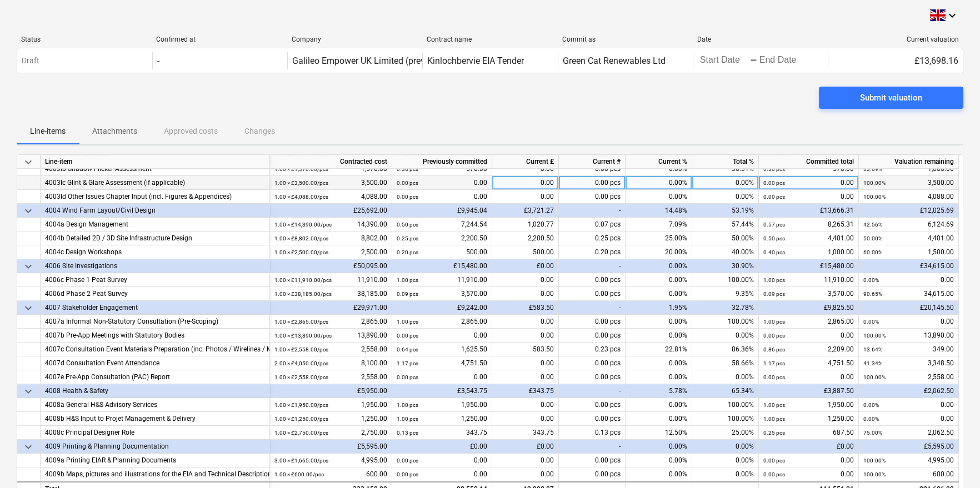
scroll to position [798, 0]
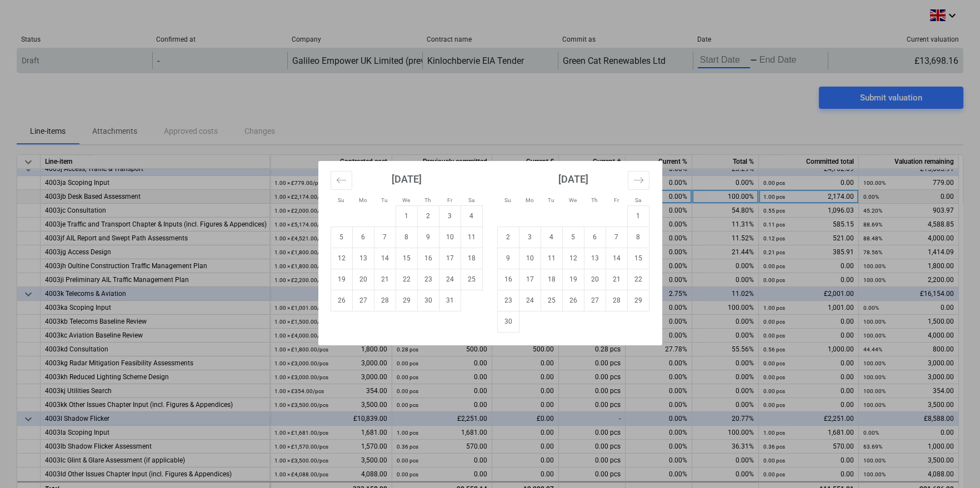
click at [719, 61] on body "keyboard_arrow_down Status Confirmed at Company Contract name Commit as Date Cu…" at bounding box center [490, 244] width 980 height 488
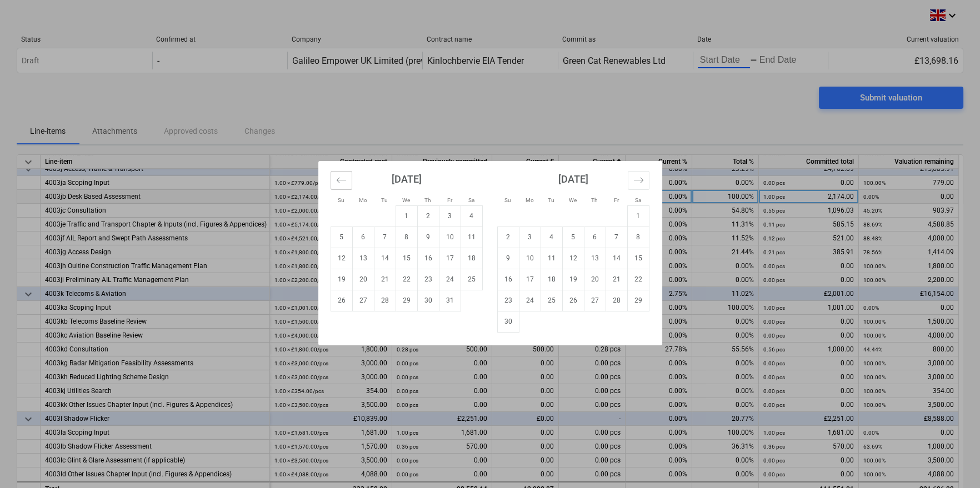
click at [340, 179] on icon "Move backward to switch to the previous month." at bounding box center [341, 180] width 11 height 11
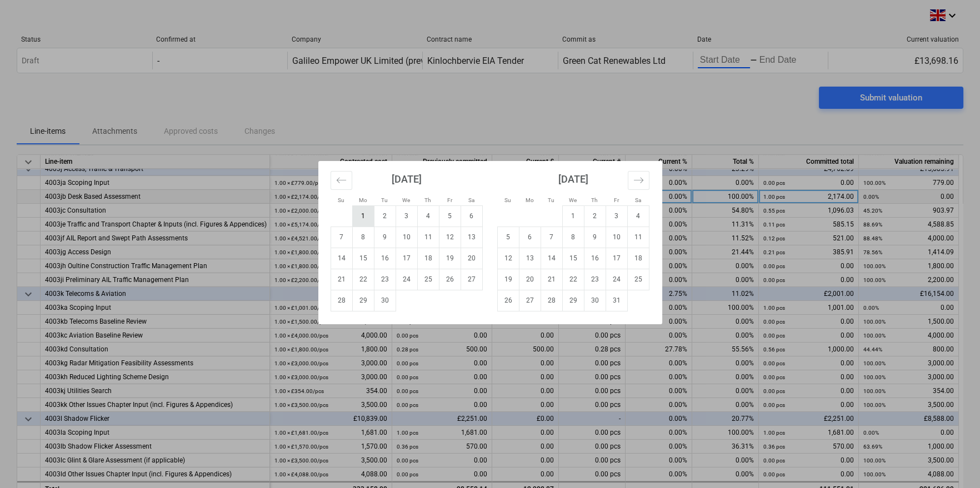
click at [369, 211] on td "1" at bounding box center [363, 216] width 22 height 21
type input "[DATE]"
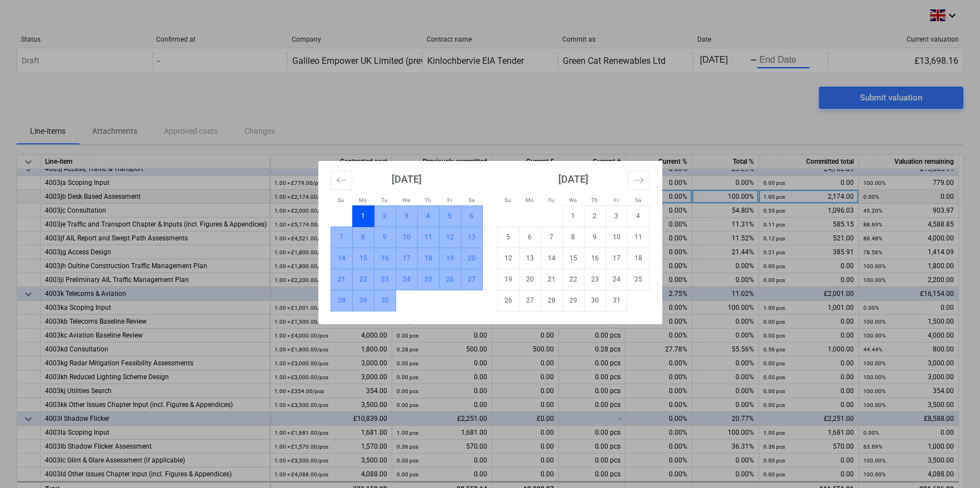
click at [379, 298] on td "30" at bounding box center [385, 300] width 22 height 21
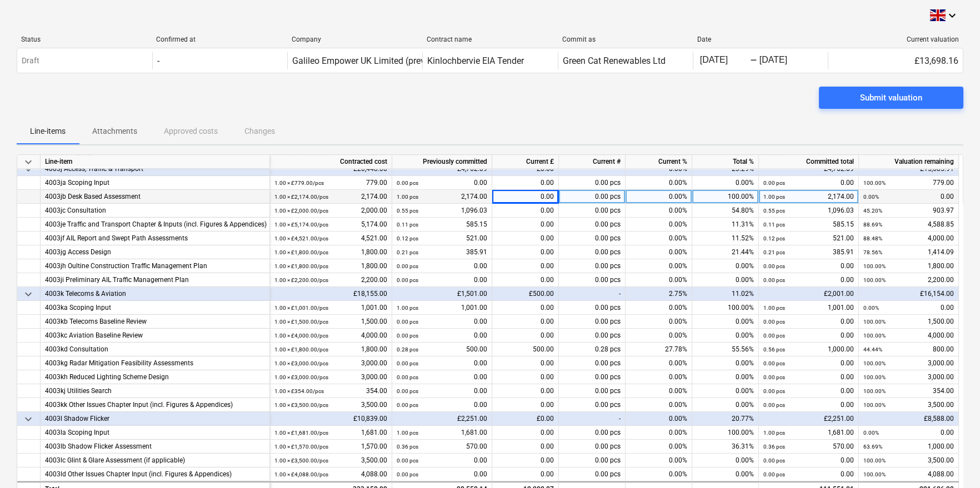
click at [762, 90] on div "Submit valuation" at bounding box center [490, 102] width 946 height 31
click at [847, 100] on span "Submit valuation" at bounding box center [891, 98] width 118 height 14
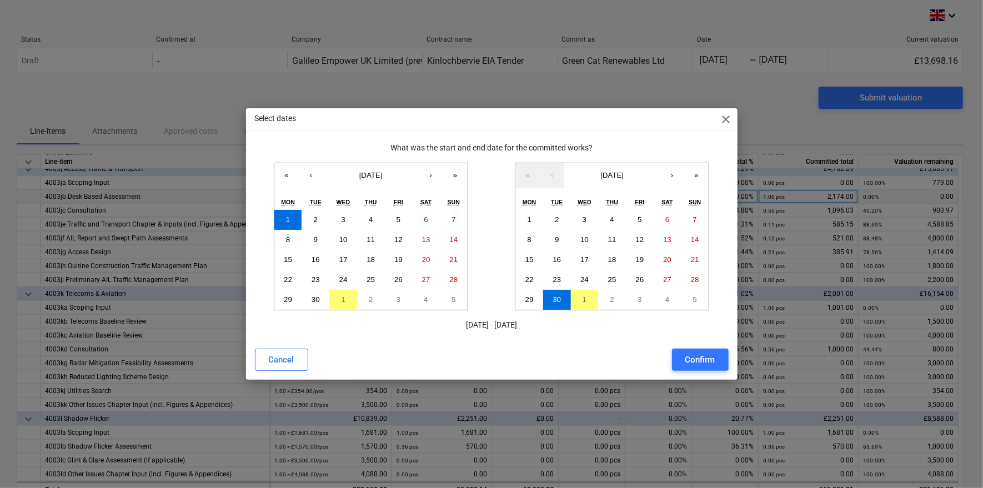
click at [703, 360] on div "Confirm" at bounding box center [700, 360] width 30 height 14
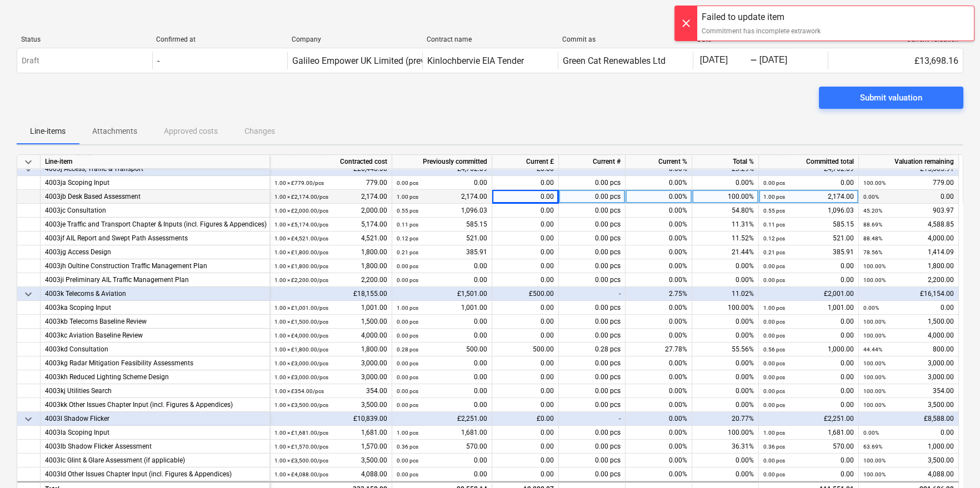
click at [680, 118] on div "Line-items Attachments Approved costs Changes" at bounding box center [490, 131] width 946 height 27
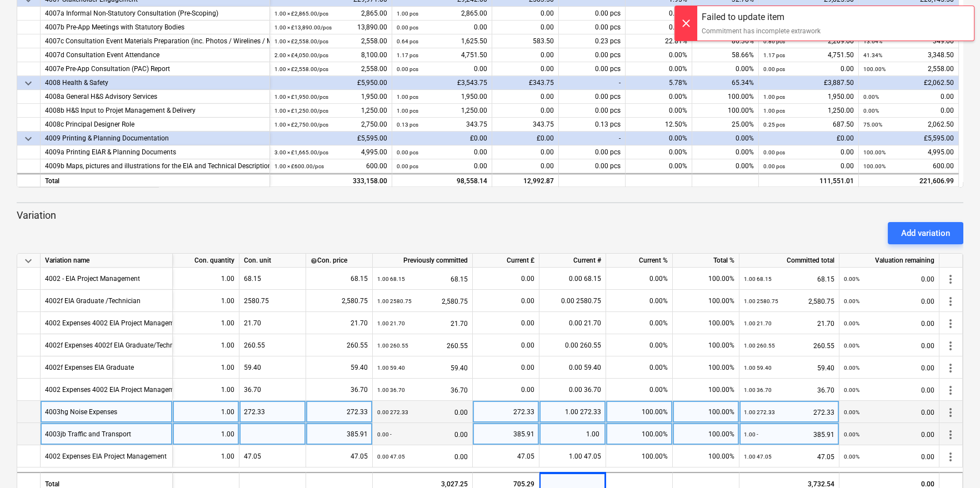
scroll to position [333, 0]
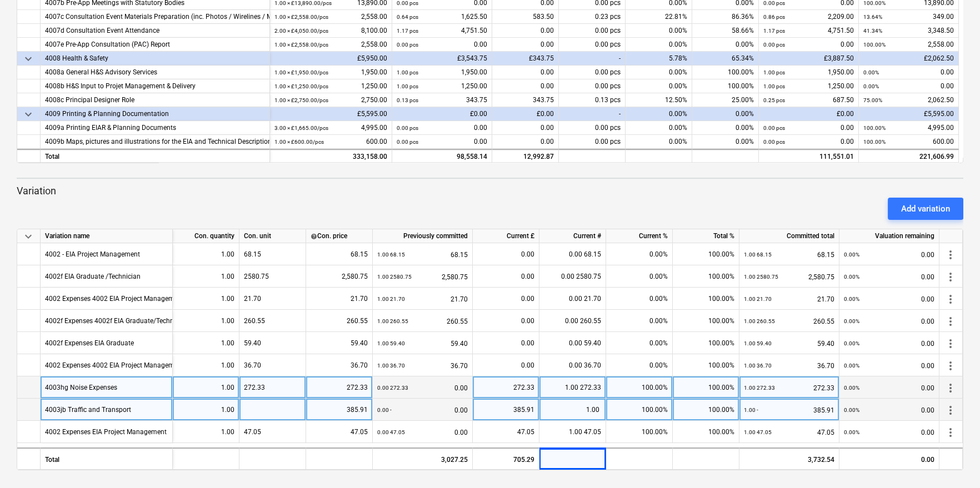
click at [254, 414] on div at bounding box center [272, 410] width 67 height 22
type input "385.91"
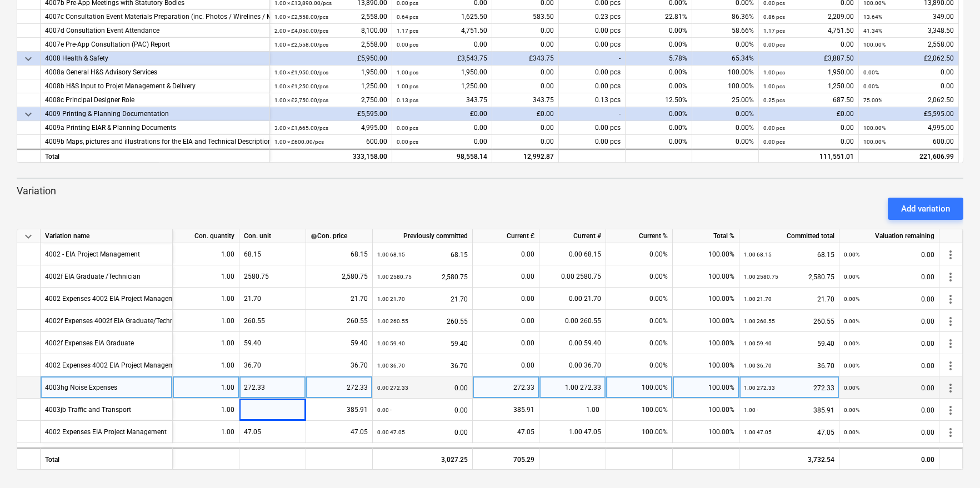
click at [677, 203] on div "Add variation" at bounding box center [489, 208] width 955 height 31
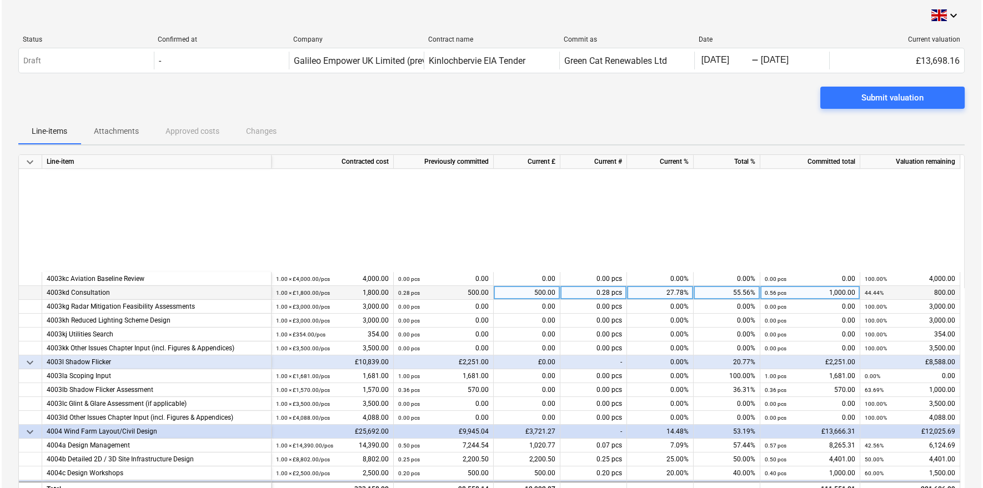
scroll to position [854, 0]
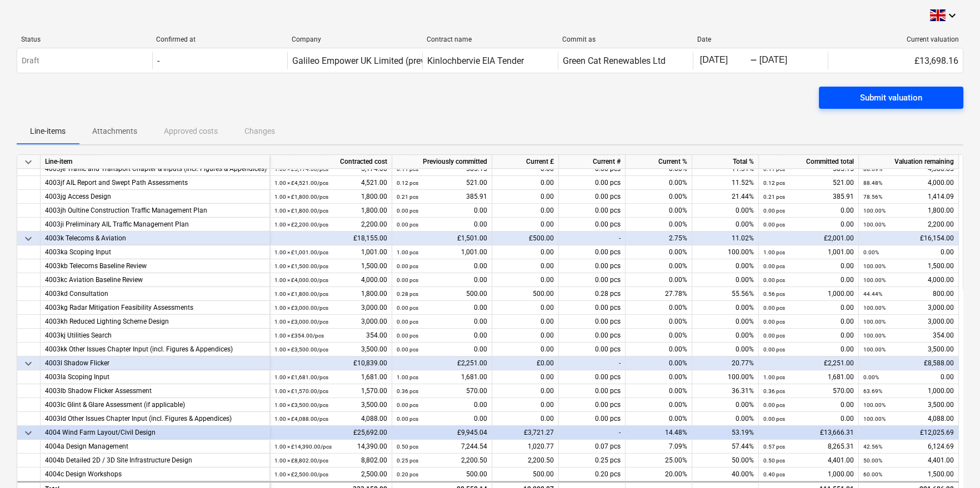
click at [856, 97] on span "Submit valuation" at bounding box center [891, 98] width 118 height 14
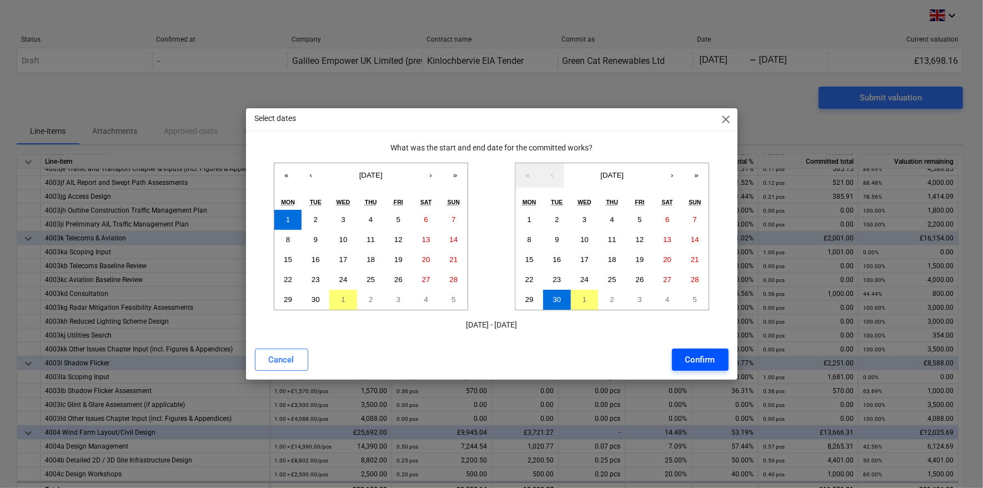
click at [704, 363] on div "Confirm" at bounding box center [700, 360] width 30 height 14
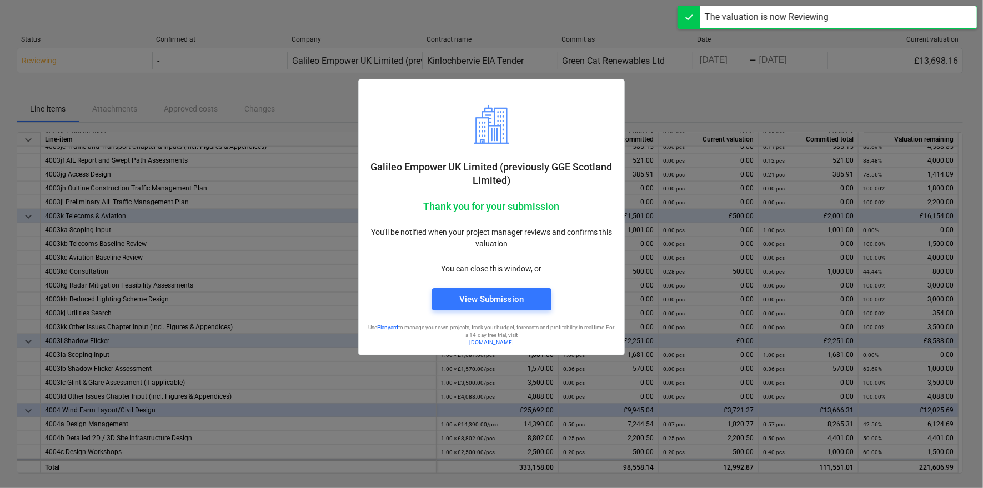
click at [693, 112] on div at bounding box center [491, 244] width 983 height 488
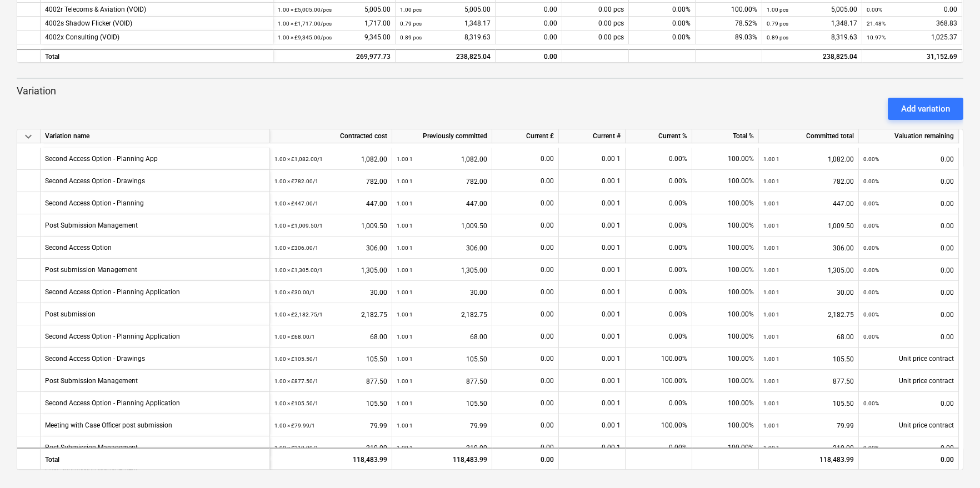
scroll to position [1050, 0]
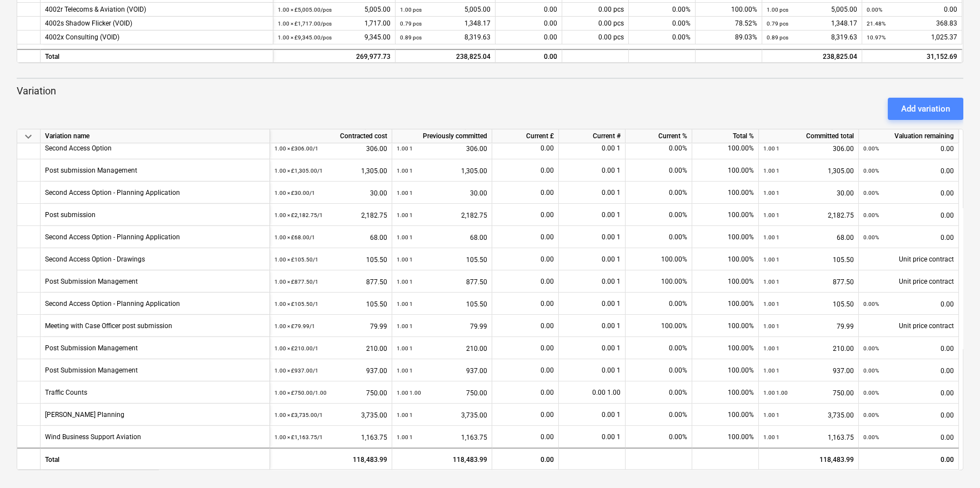
click at [914, 113] on div "Add variation" at bounding box center [925, 109] width 49 height 14
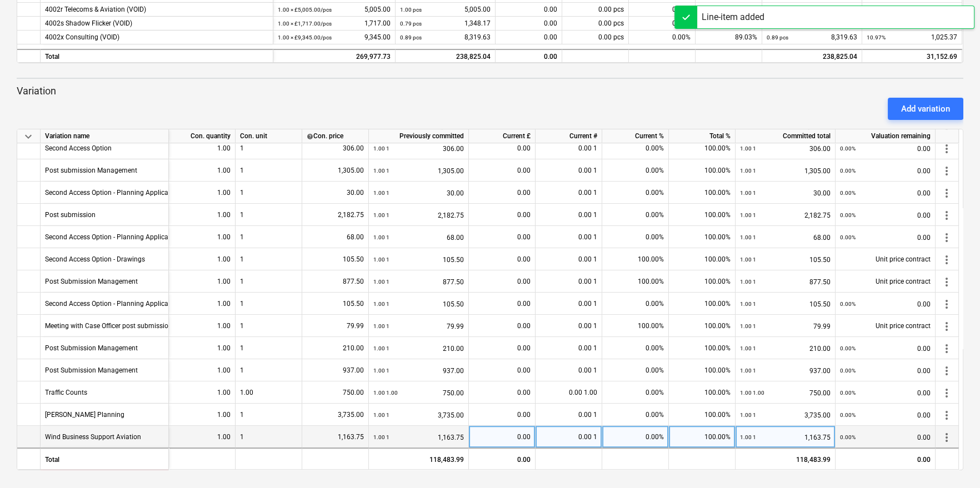
scroll to position [1073, 0]
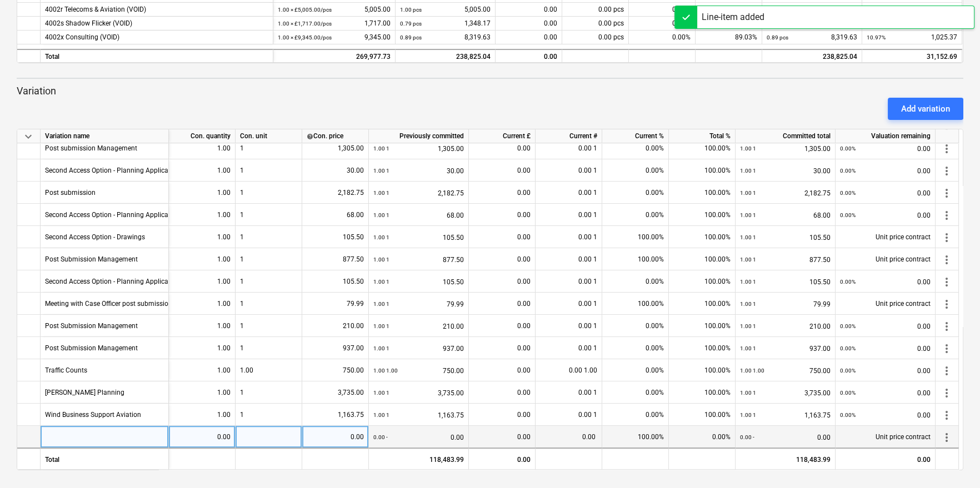
click at [82, 438] on div at bounding box center [105, 437] width 128 height 22
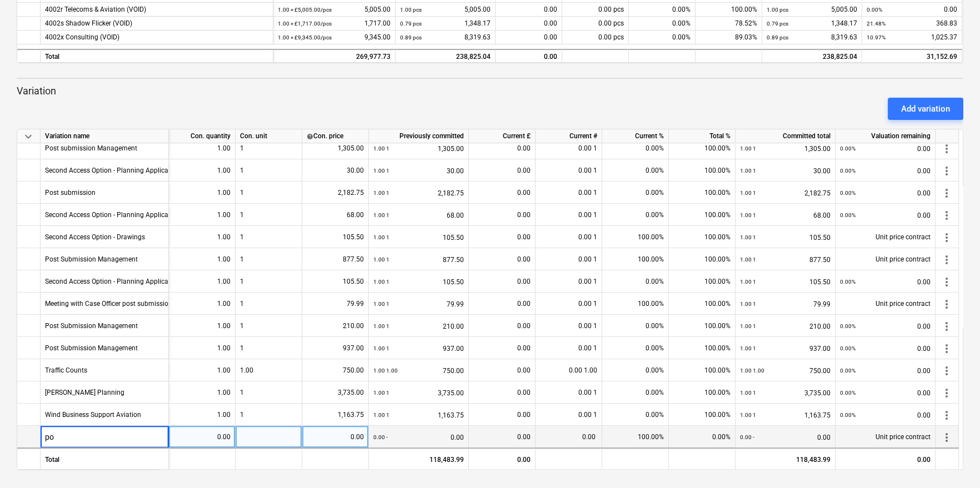
type input "p"
type input "Post Submission Management"
click at [192, 432] on div "0.00" at bounding box center [201, 437] width 57 height 22
click at [250, 429] on div at bounding box center [268, 437] width 67 height 22
click at [338, 428] on div "0.00" at bounding box center [335, 437] width 57 height 22
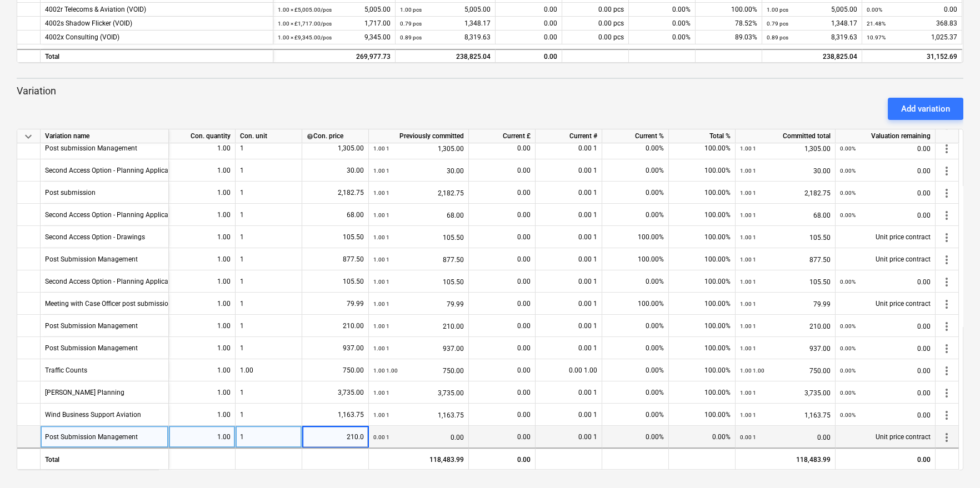
type input "210.00"
click at [437, 439] on div "0.00 1 0.00" at bounding box center [418, 437] width 91 height 23
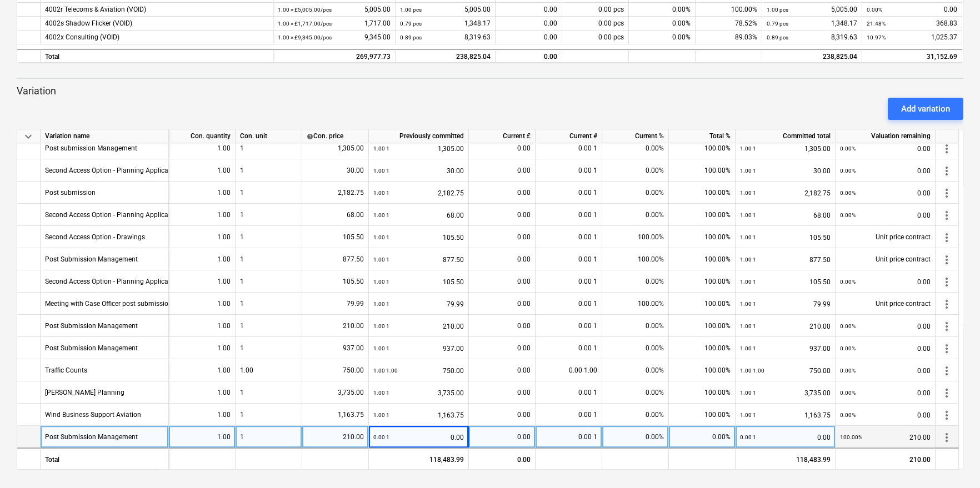
click at [440, 437] on div "0.00 1 0.00" at bounding box center [418, 437] width 91 height 23
click at [447, 436] on div "0.00 1 0.00" at bounding box center [418, 437] width 91 height 23
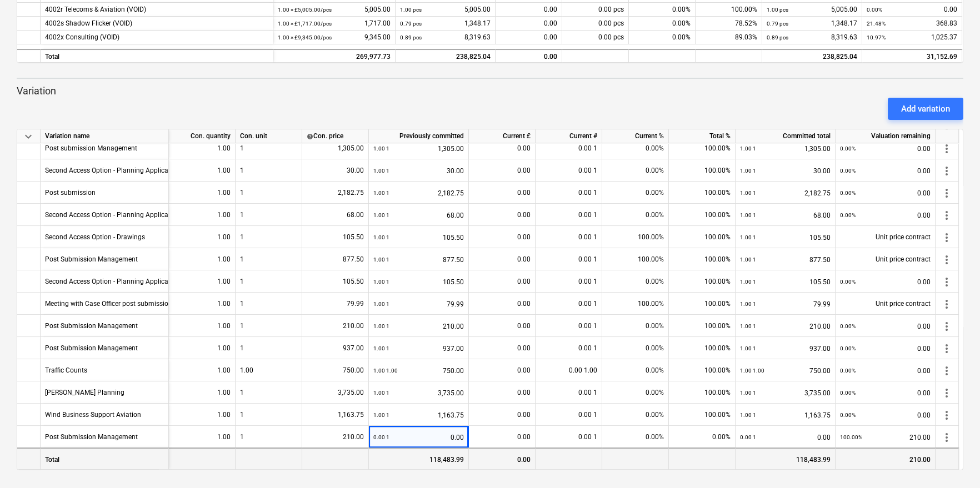
click at [497, 448] on div "0.00" at bounding box center [502, 459] width 67 height 22
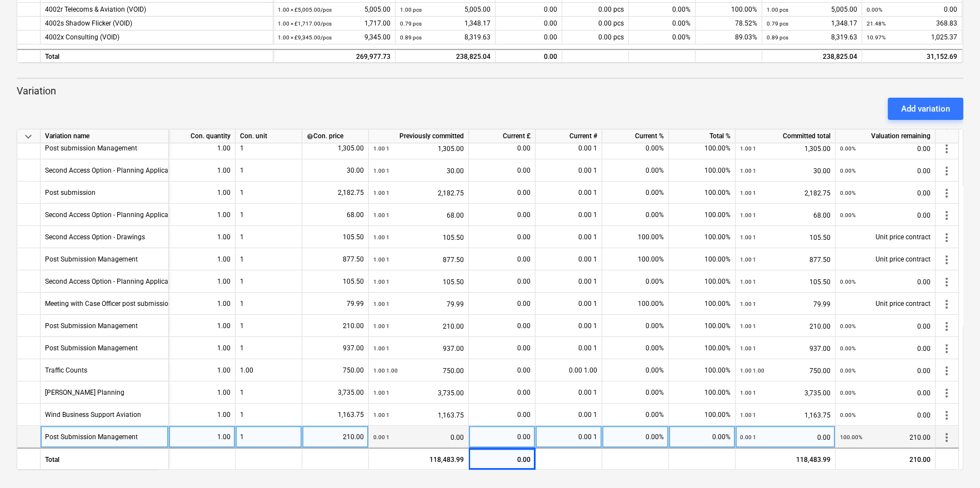
click at [435, 437] on div "0.00 1 0.00" at bounding box center [418, 437] width 91 height 23
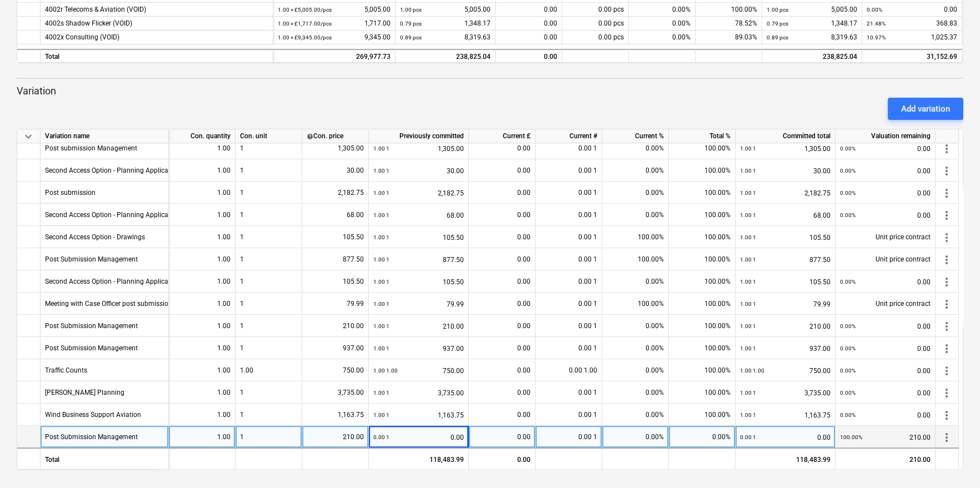
click at [479, 439] on div "0.00" at bounding box center [501, 437] width 57 height 22
type input "210.00"
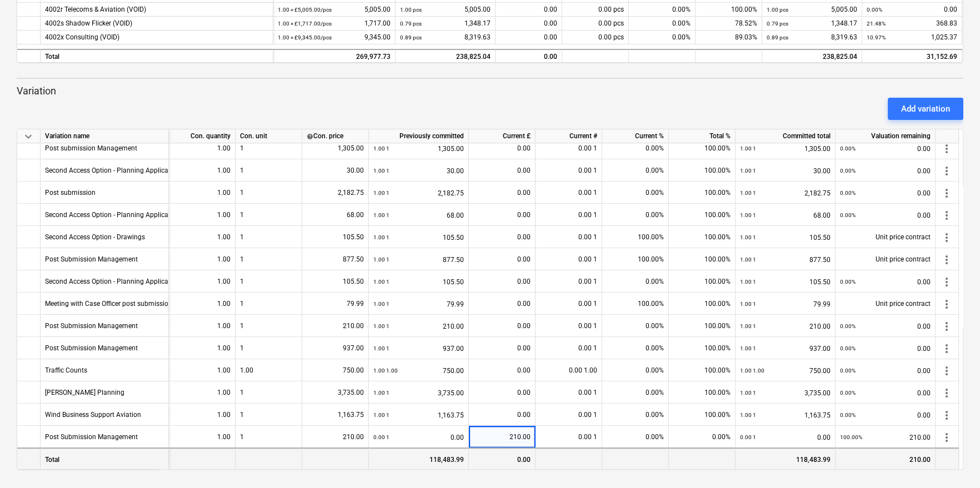
click at [577, 467] on div at bounding box center [568, 459] width 67 height 22
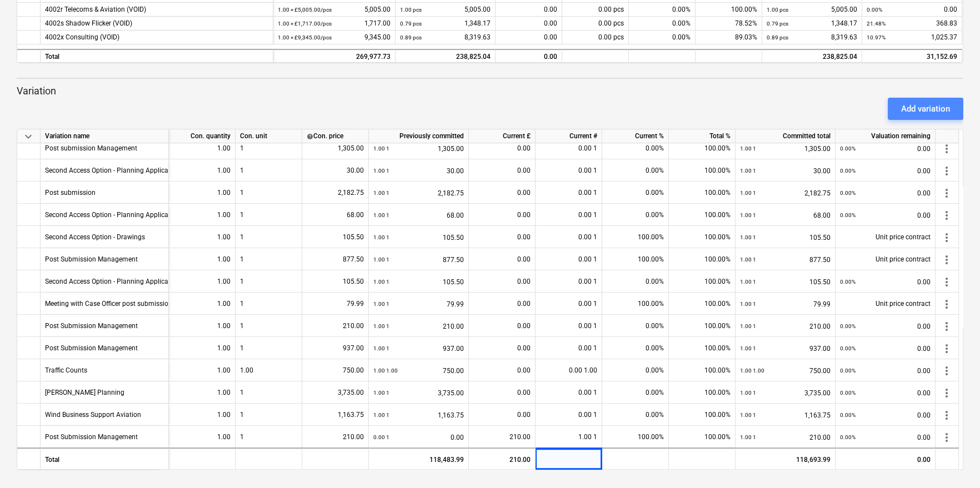
click at [931, 103] on div "Add variation" at bounding box center [925, 109] width 49 height 14
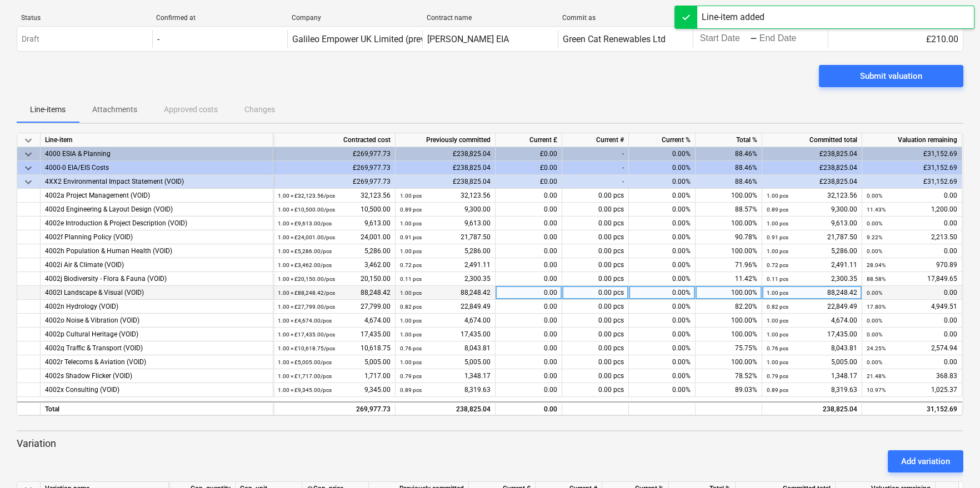
scroll to position [0, 0]
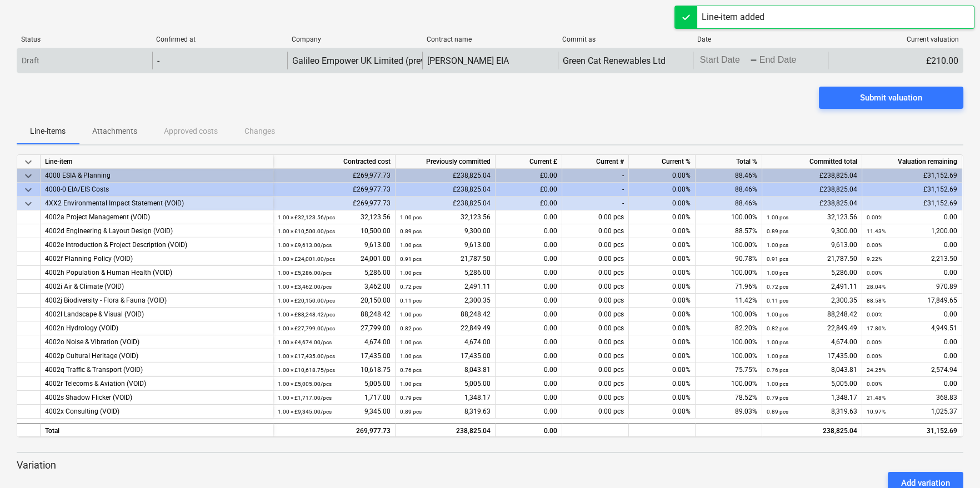
click at [748, 62] on body "keyboard_arrow_down Status Confirmed at Company Contract name Commit as Date Cu…" at bounding box center [490, 244] width 980 height 488
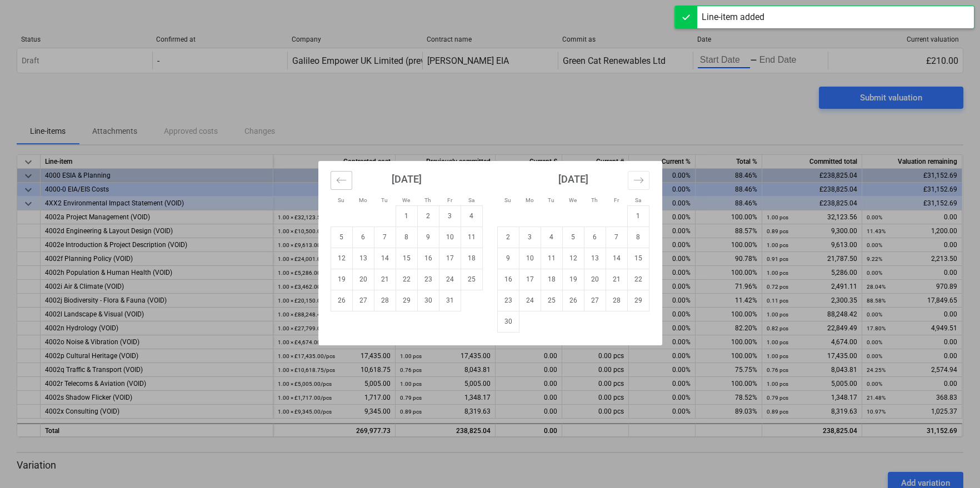
click at [346, 177] on button "Move backward to switch to the previous month." at bounding box center [341, 180] width 22 height 19
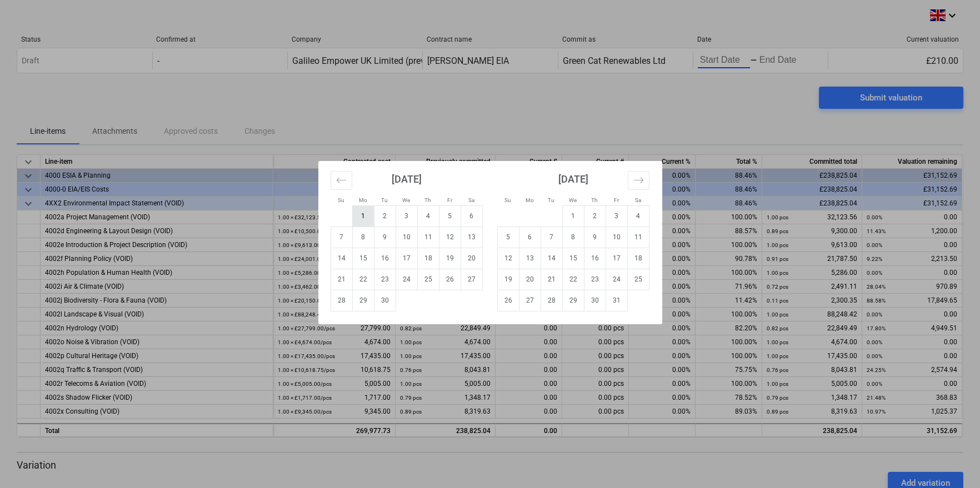
click at [358, 211] on td "1" at bounding box center [363, 216] width 22 height 21
type input "[DATE]"
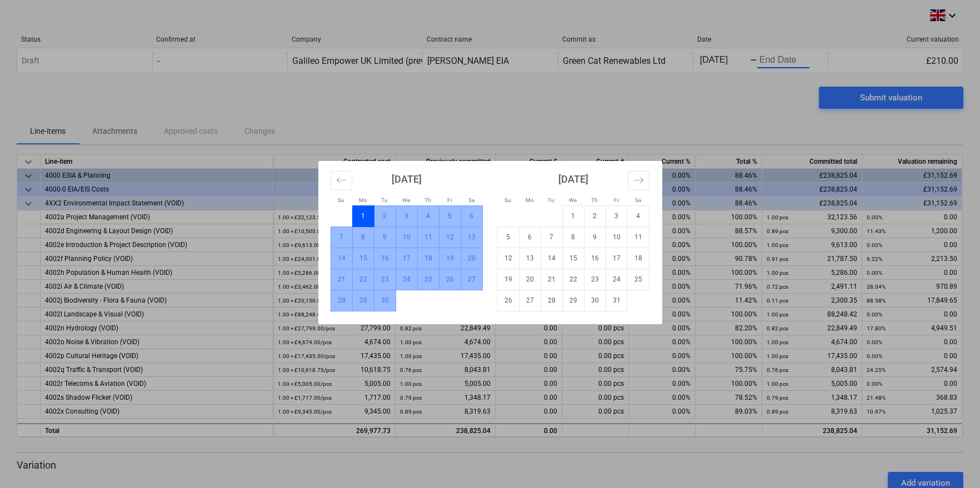
drag, startPoint x: 360, startPoint y: 211, endPoint x: 381, endPoint y: 310, distance: 102.2
click at [381, 310] on tbody "1 2 3 4 5 6 7 8 9 10 11 12 13 14 15 16 17 18 19 20 21 22 23 24 25 26 27 28 29 30" at bounding box center [406, 259] width 152 height 106
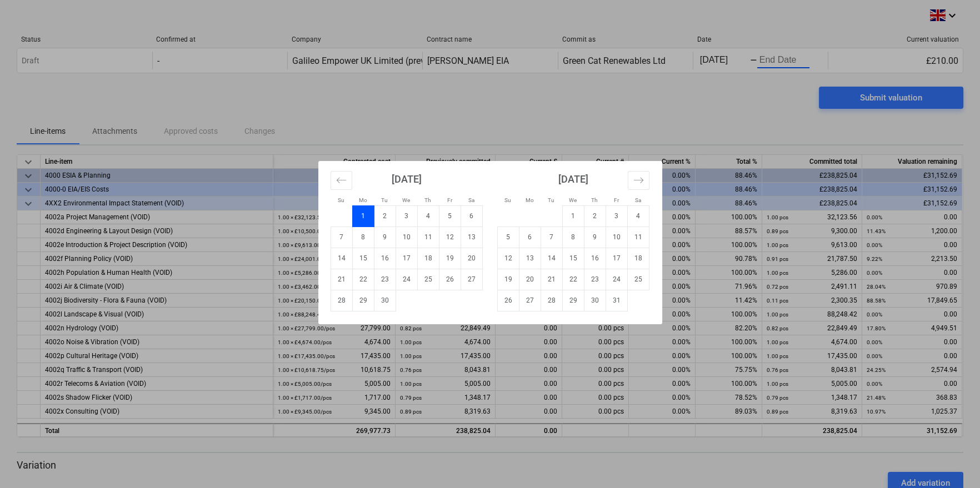
drag, startPoint x: 363, startPoint y: 216, endPoint x: 449, endPoint y: 296, distance: 117.5
click at [463, 296] on tbody "1 2 3 4 5 6 7 8 9 10 11 12 13 14 15 16 17 18 19 20 21 22 23 24 25 26 27 28 29 30" at bounding box center [406, 259] width 152 height 106
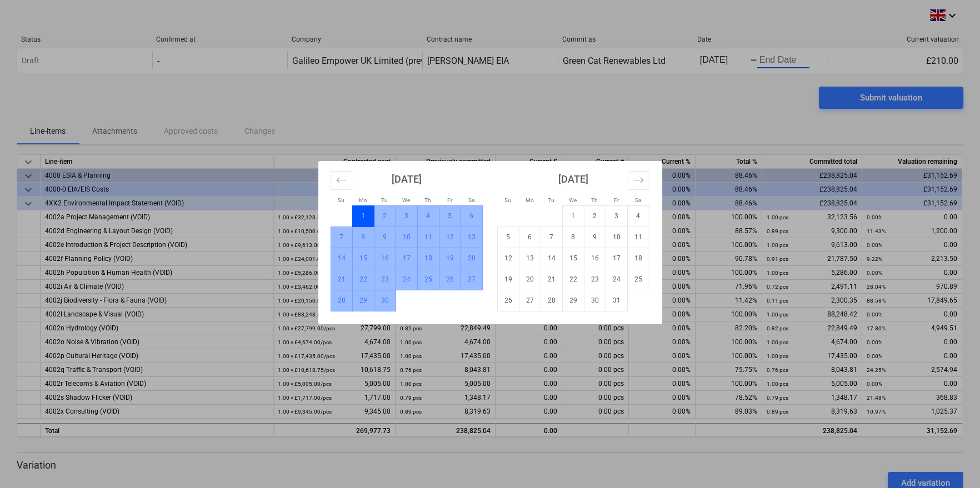
click at [382, 298] on td "30" at bounding box center [385, 300] width 22 height 21
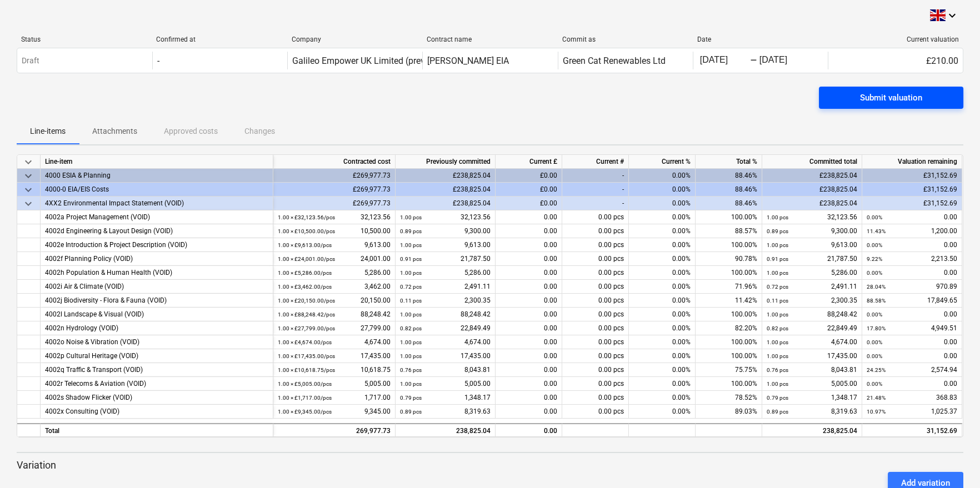
click at [845, 96] on span "Submit valuation" at bounding box center [891, 98] width 118 height 14
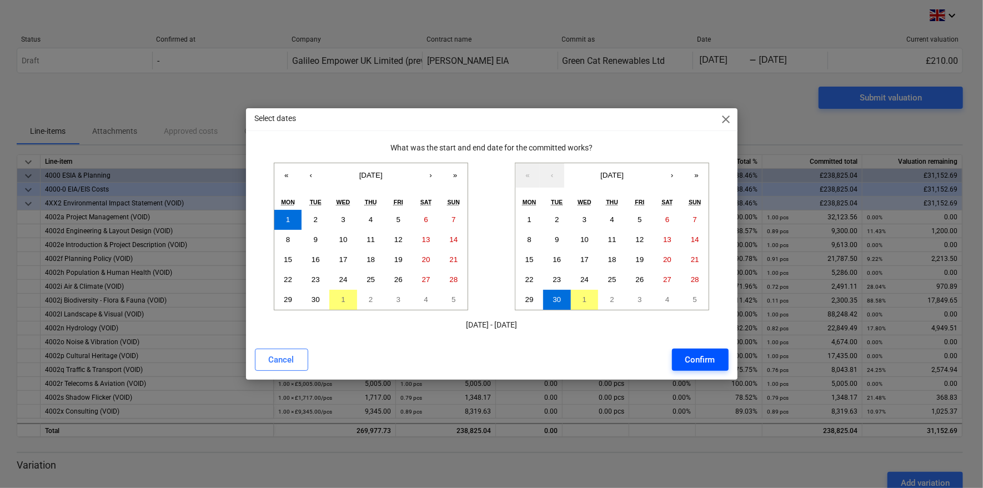
click at [710, 360] on div "Confirm" at bounding box center [700, 360] width 30 height 14
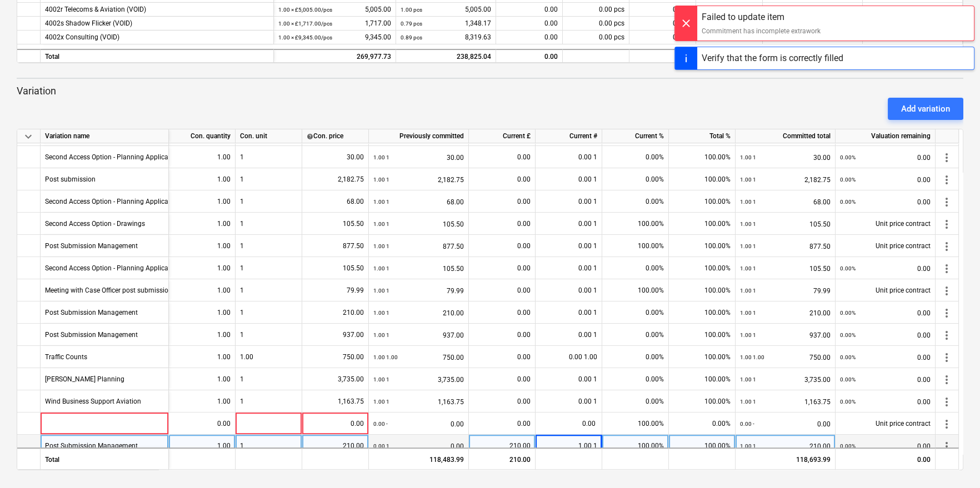
scroll to position [1095, 0]
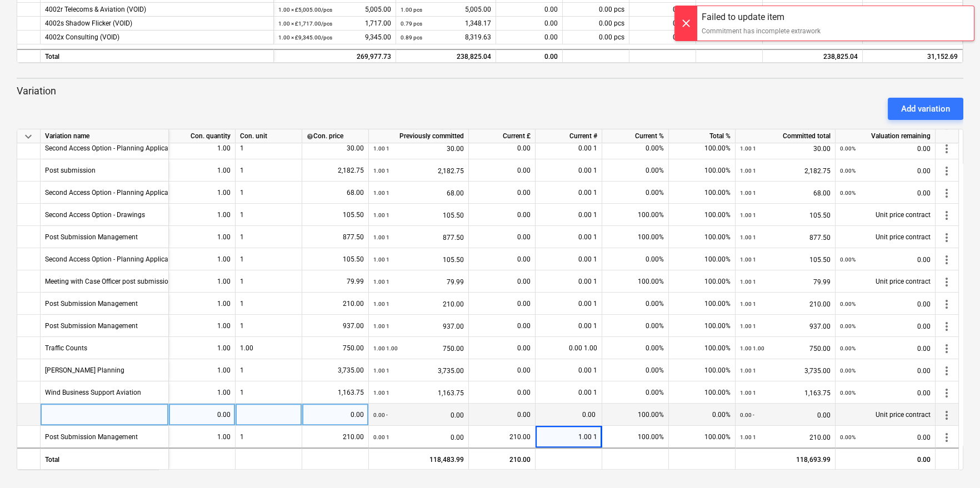
click at [947, 412] on span "more_vert" at bounding box center [946, 415] width 13 height 13
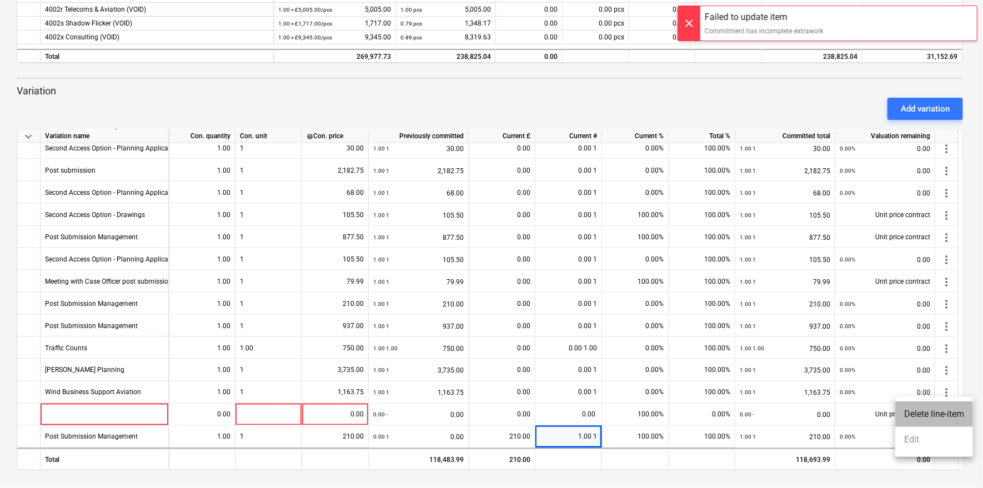
click at [925, 416] on li "Delete line-item" at bounding box center [934, 415] width 78 height 26
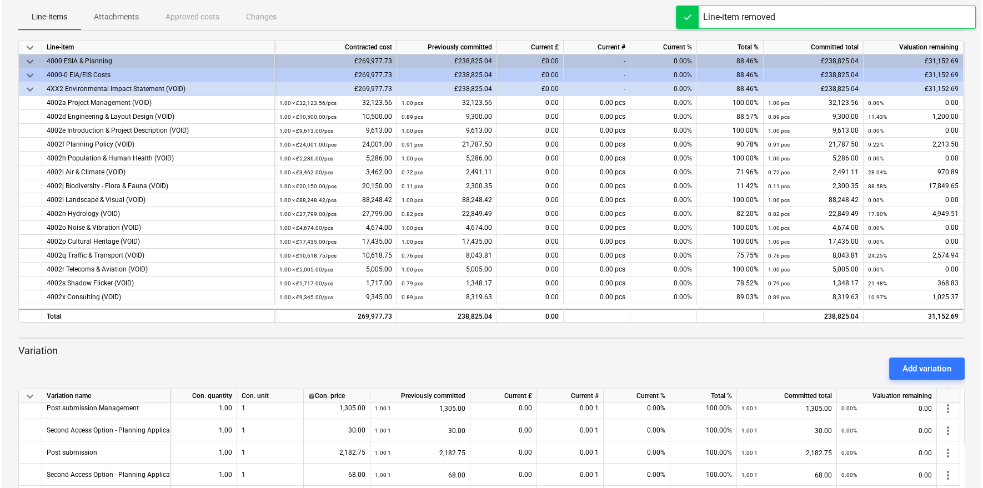
scroll to position [0, 0]
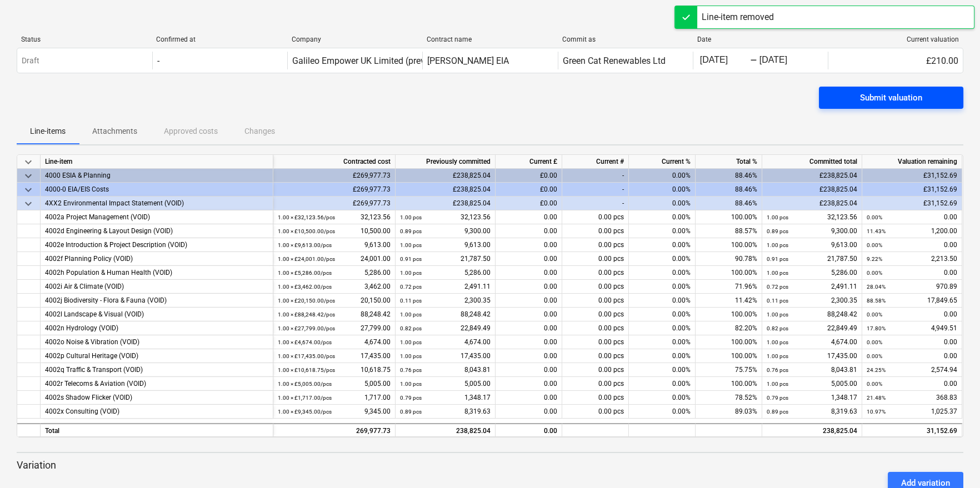
click at [861, 100] on div "Submit valuation" at bounding box center [891, 98] width 62 height 14
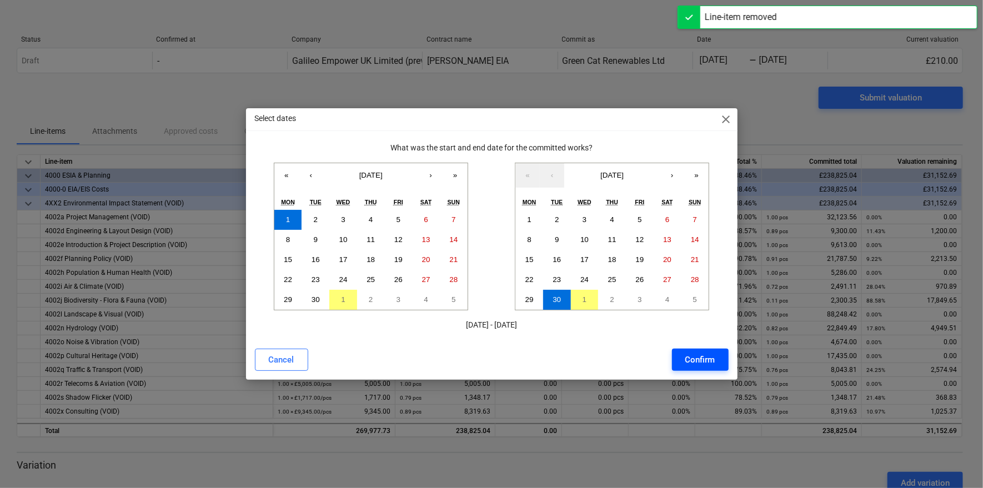
click at [704, 356] on div "Confirm" at bounding box center [700, 360] width 30 height 14
